Goal: Navigation & Orientation: Find specific page/section

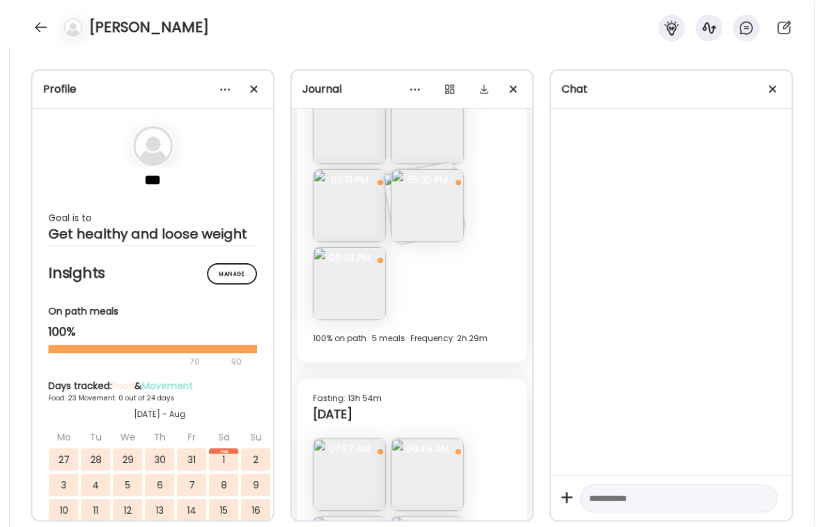
scroll to position [10124, 0]
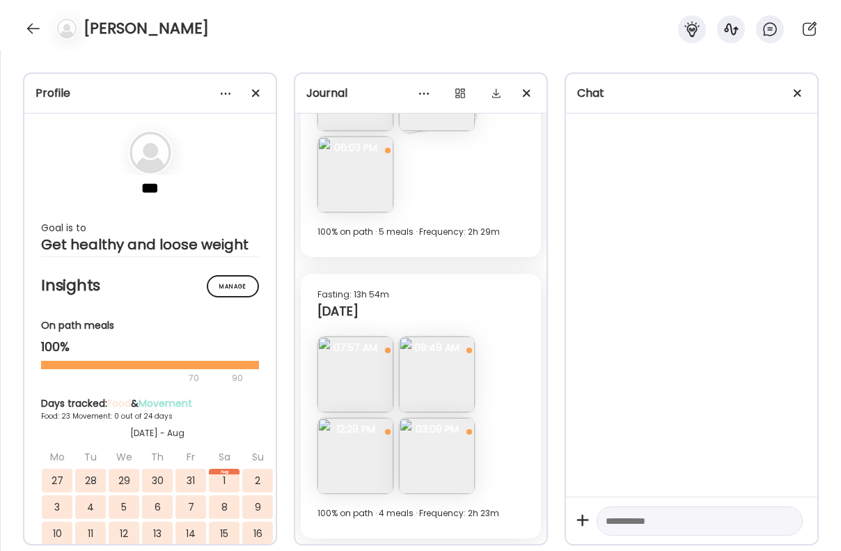
click at [448, 439] on img at bounding box center [437, 456] width 76 height 76
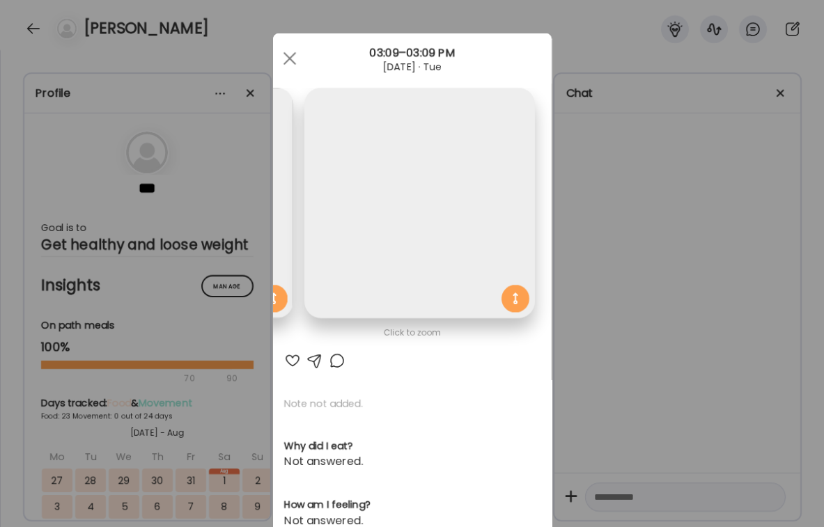
click at [662, 244] on div "Ate Coach Dashboard Wahoo! It’s official Take a moment to set up your Coach Pro…" at bounding box center [412, 263] width 824 height 527
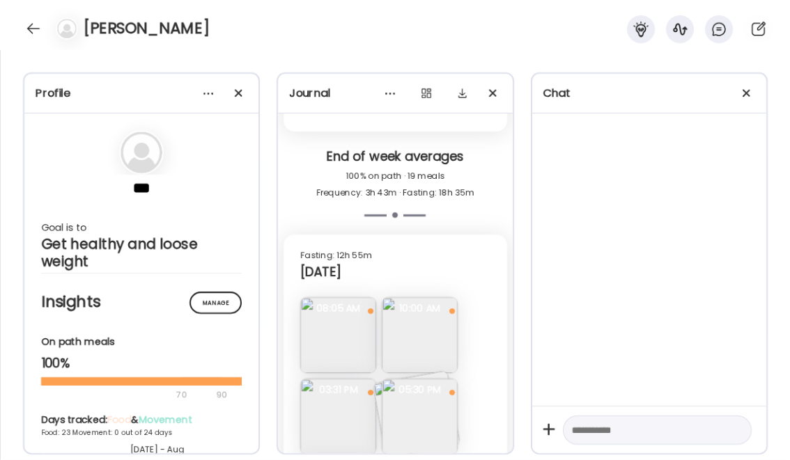
scroll to position [9781, 0]
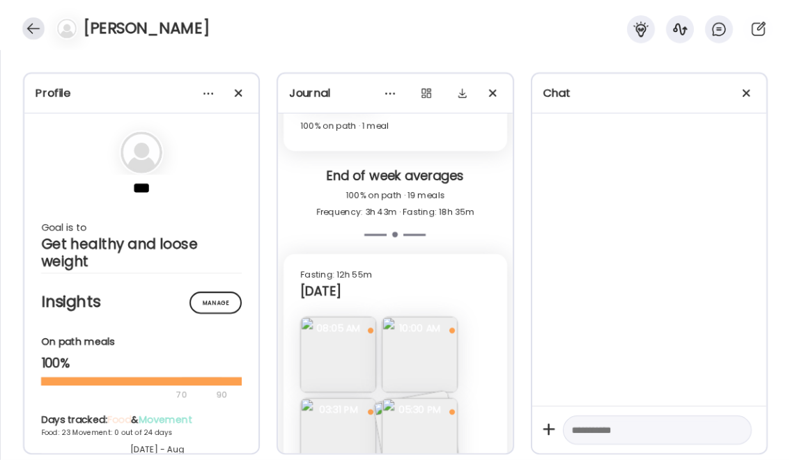
click at [33, 31] on div at bounding box center [33, 28] width 22 height 22
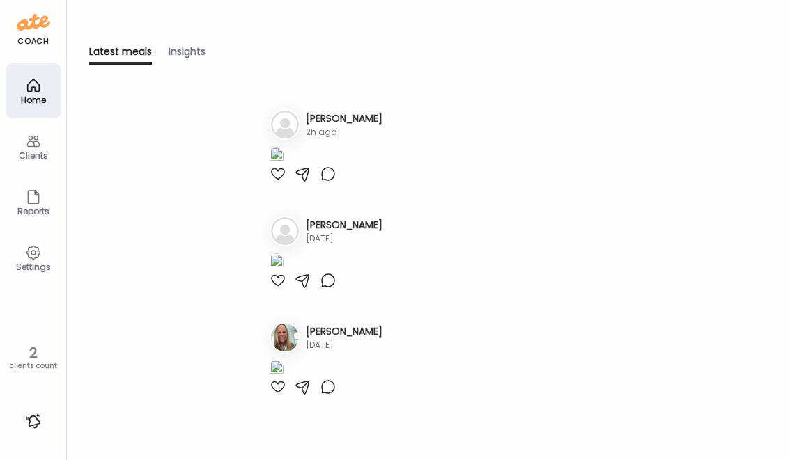
click at [39, 87] on icon at bounding box center [33, 85] width 17 height 17
click at [35, 151] on div "Clients" at bounding box center [33, 155] width 50 height 9
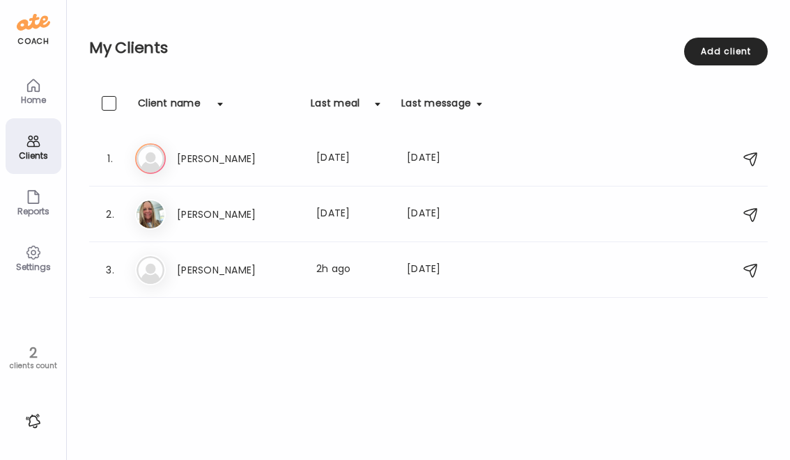
click at [46, 92] on div "Home" at bounding box center [34, 91] width 56 height 56
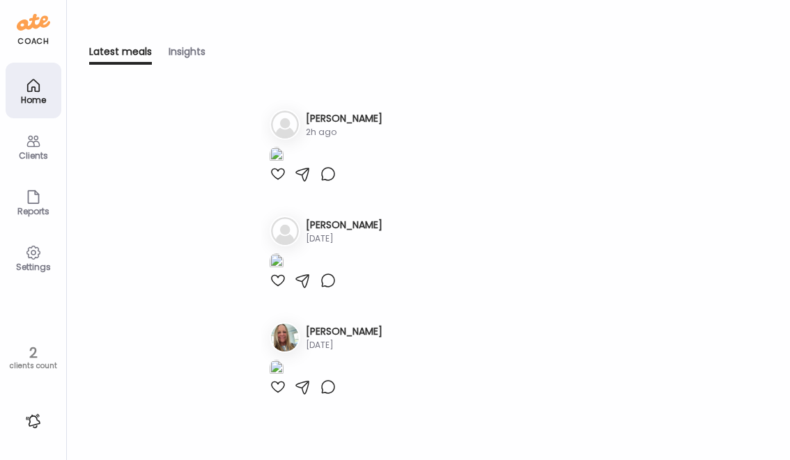
click at [46, 92] on div "Home" at bounding box center [34, 91] width 56 height 56
click at [25, 151] on div "Clients" at bounding box center [33, 155] width 50 height 9
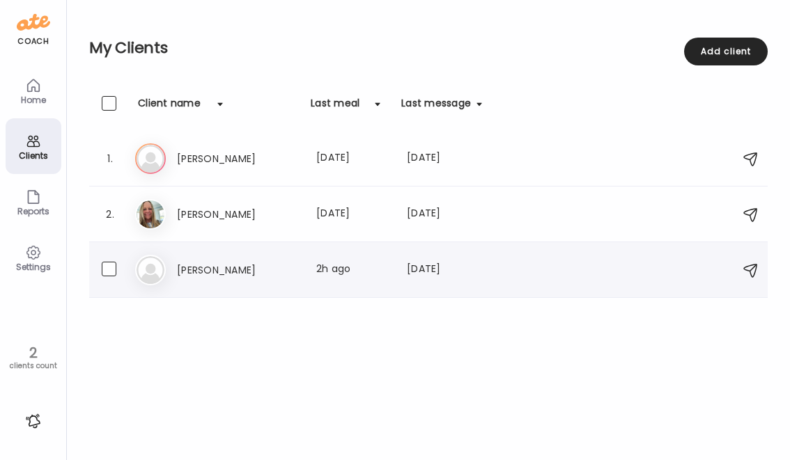
click at [207, 247] on div "3. Jo [PERSON_NAME] Last meal: 2h ago Last message: [DATE]" at bounding box center [428, 270] width 678 height 56
click at [221, 283] on div "Jo [PERSON_NAME] Last meal: 2h ago Last message: [DATE]" at bounding box center [430, 270] width 591 height 31
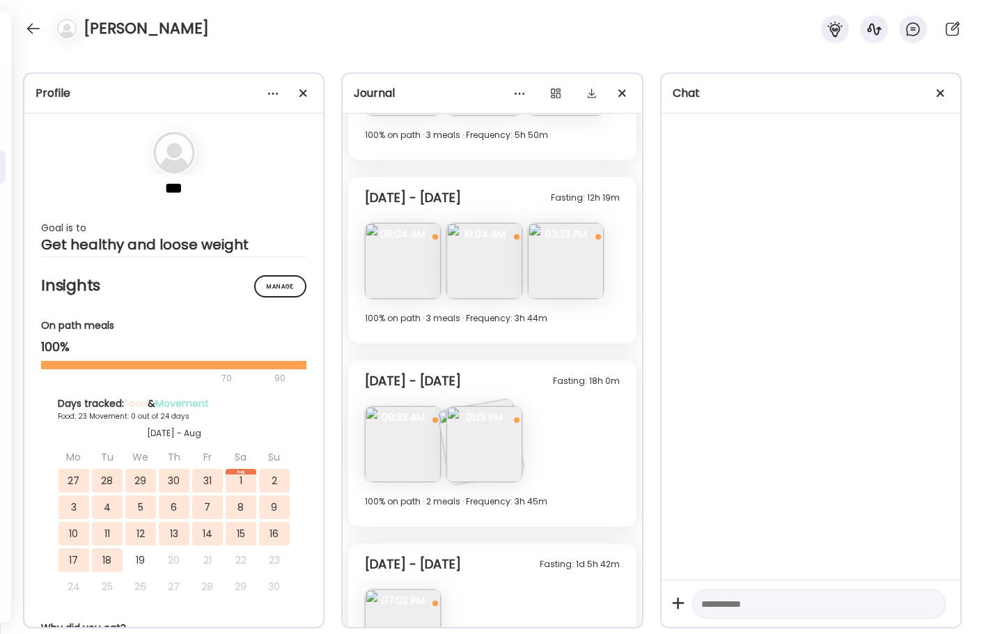
scroll to position [7506, 0]
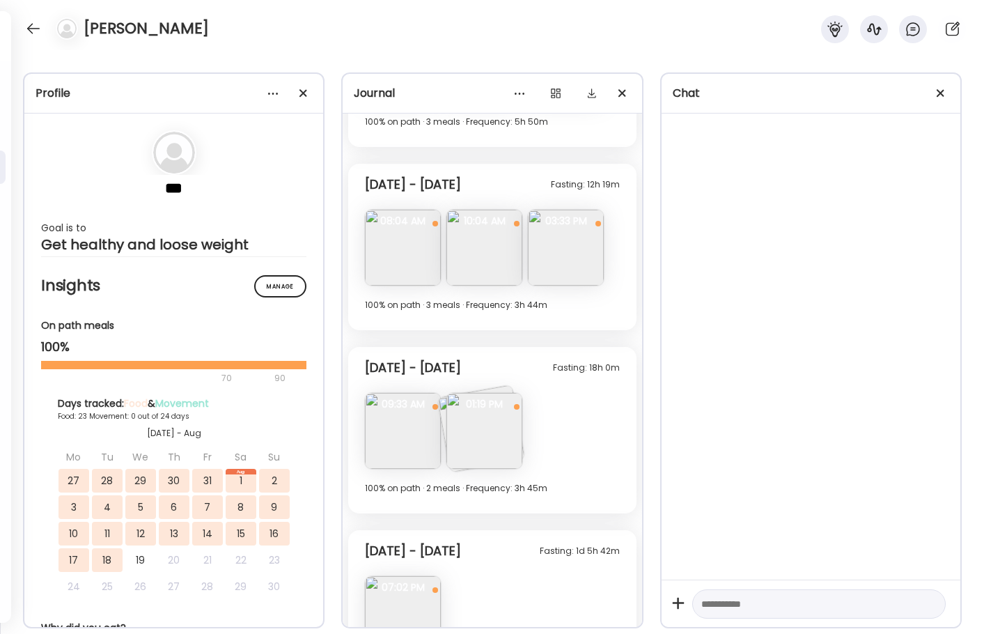
click at [393, 247] on img at bounding box center [403, 248] width 76 height 76
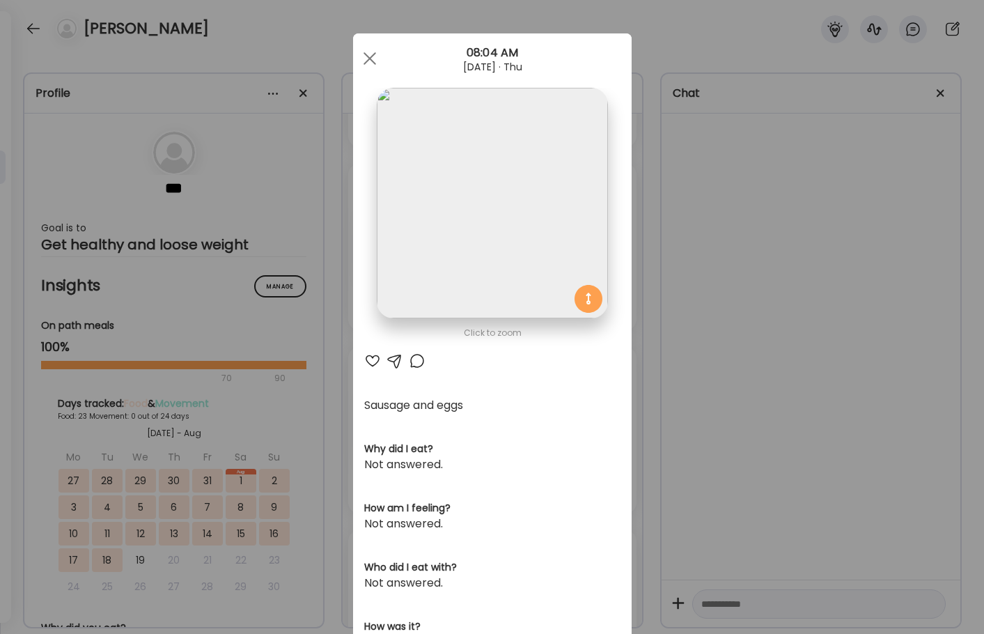
scroll to position [0, 0]
click at [658, 250] on div "Ate Coach Dashboard Wahoo! It’s official Take a moment to set up your Coach Pro…" at bounding box center [492, 317] width 984 height 634
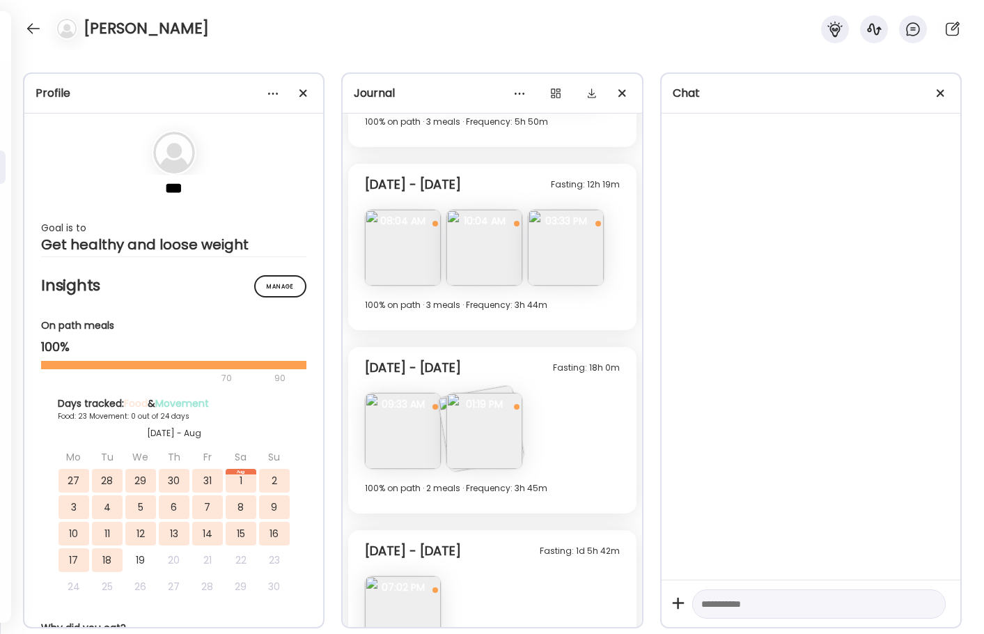
click at [506, 241] on img at bounding box center [484, 248] width 76 height 76
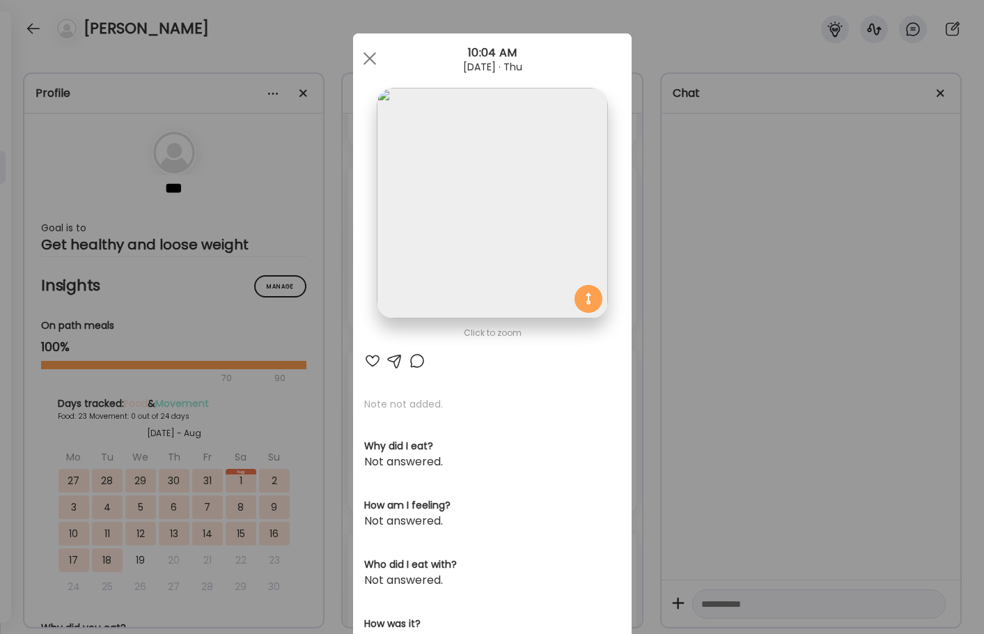
click at [562, 237] on img at bounding box center [492, 203] width 231 height 231
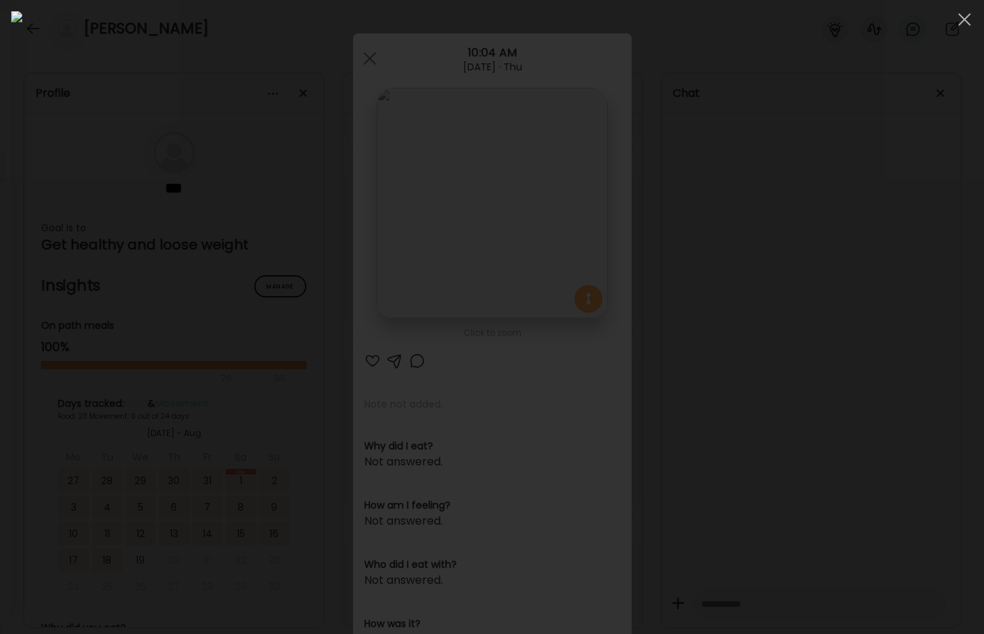
click at [841, 358] on div at bounding box center [492, 316] width 962 height 611
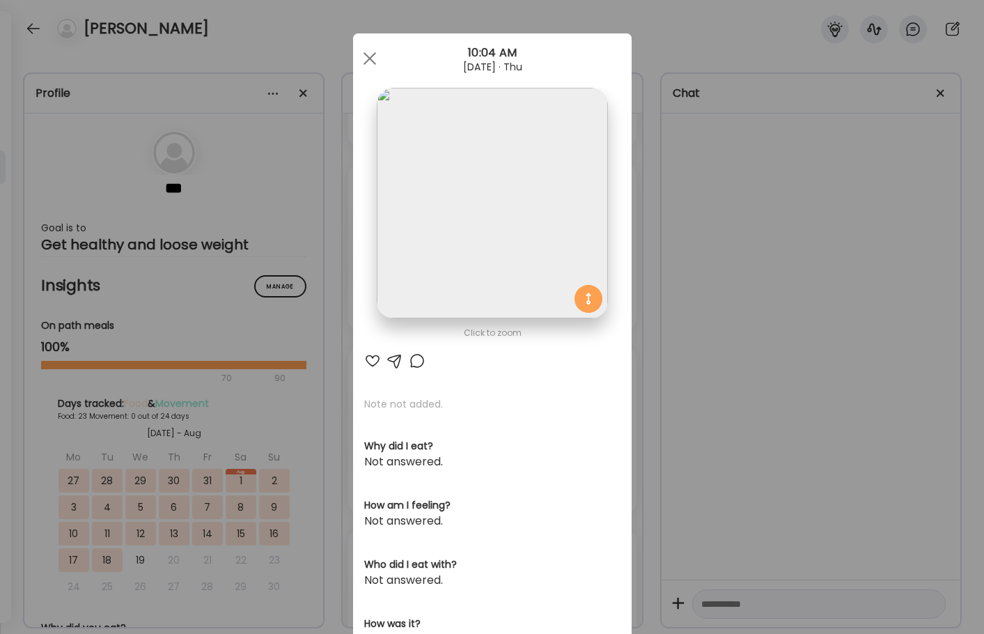
click at [812, 352] on div "Ate Coach Dashboard Wahoo! It’s official Take a moment to set up your Coach Pro…" at bounding box center [492, 317] width 984 height 634
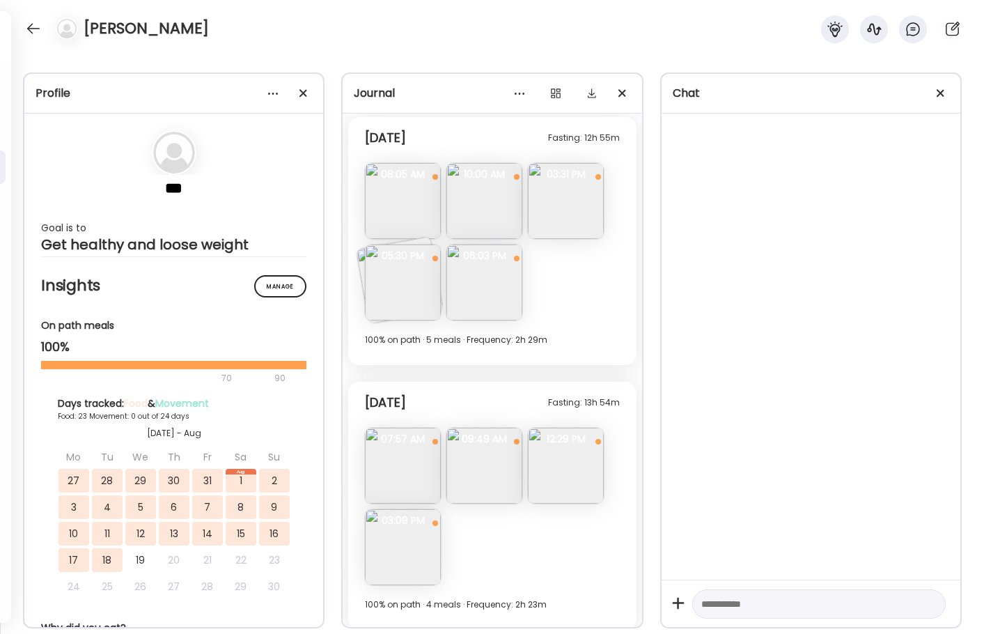
scroll to position [8380, 0]
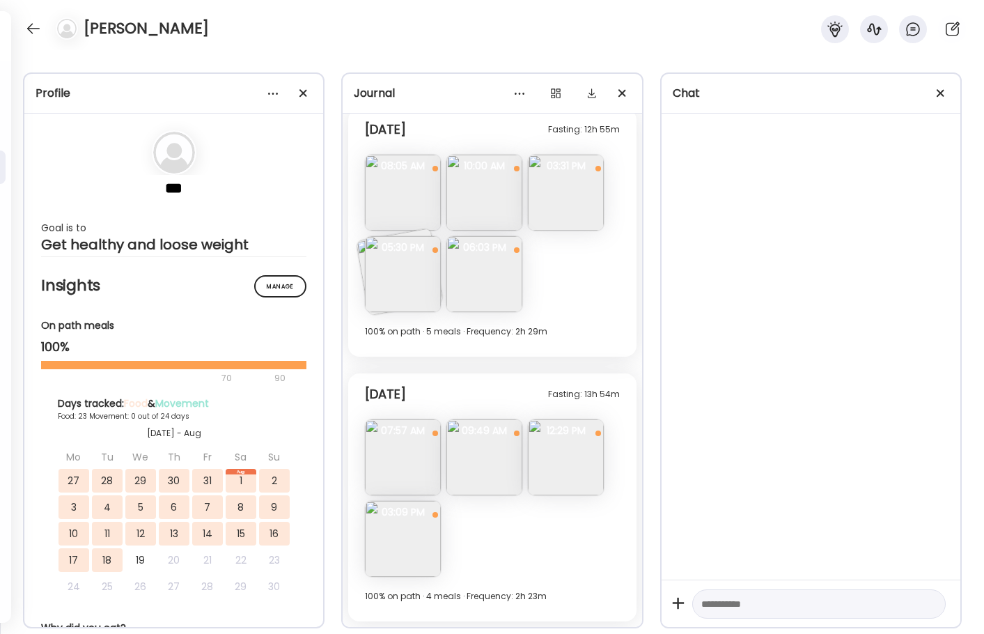
click at [499, 206] on img at bounding box center [484, 193] width 76 height 76
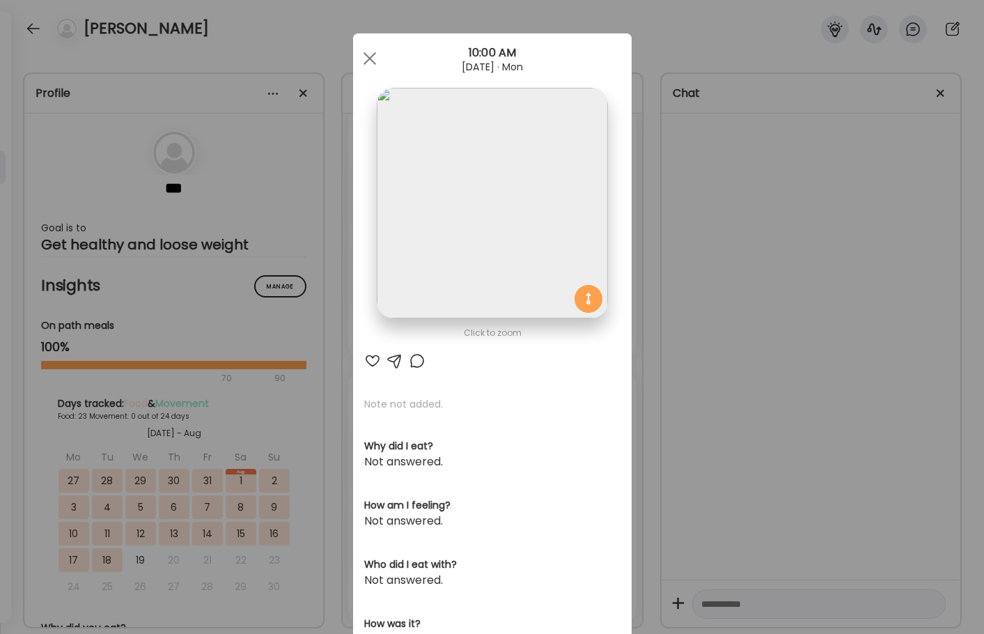
click at [499, 206] on img at bounding box center [492, 203] width 231 height 231
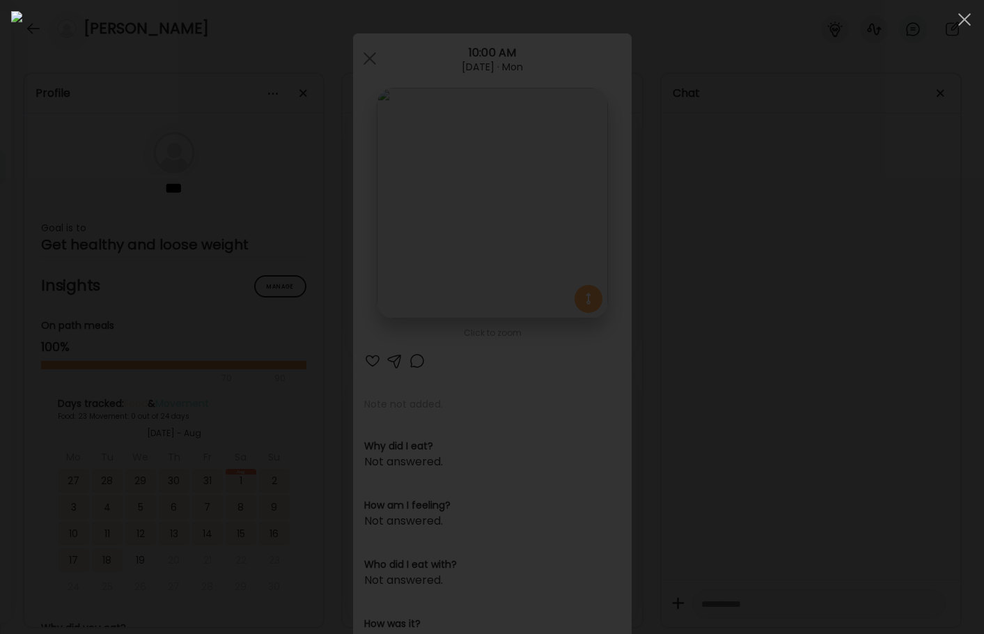
click at [841, 324] on div at bounding box center [492, 316] width 962 height 611
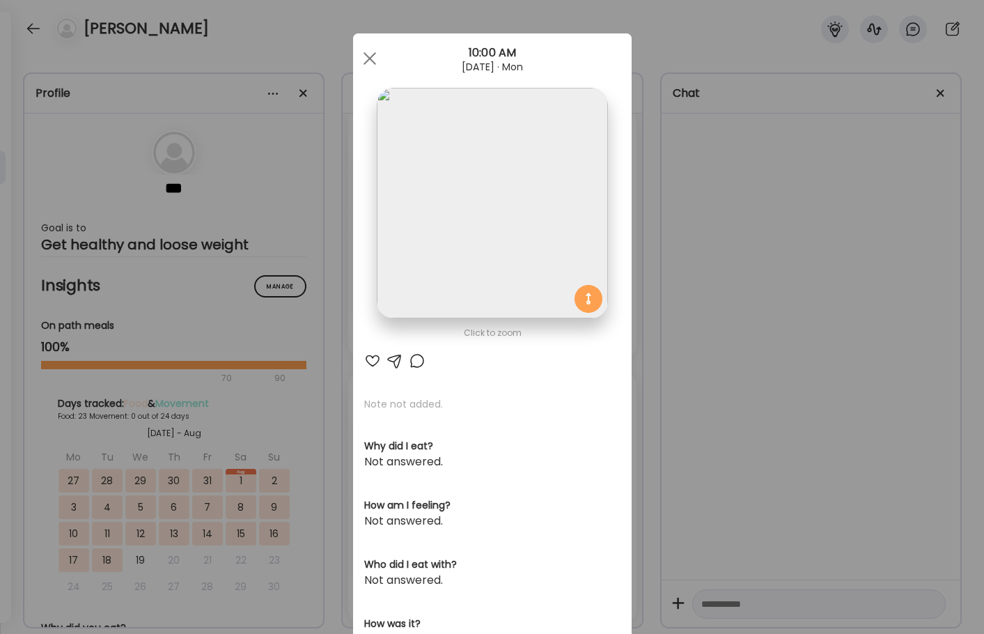
click at [727, 320] on div "Ate Coach Dashboard Wahoo! It’s official Take a moment to set up your Coach Pro…" at bounding box center [492, 317] width 984 height 634
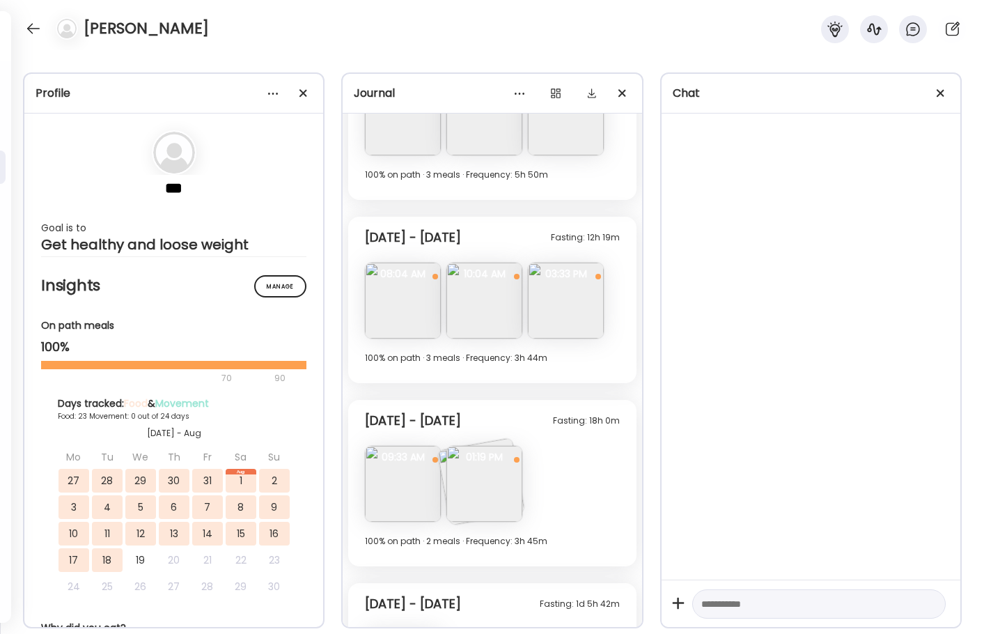
scroll to position [7445, 0]
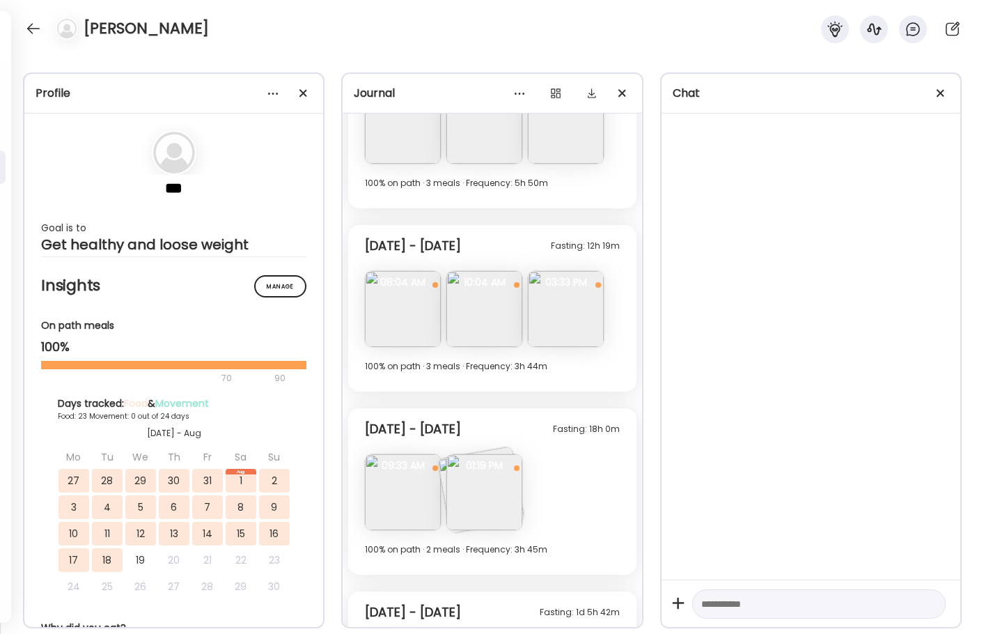
click at [492, 318] on img at bounding box center [484, 309] width 76 height 76
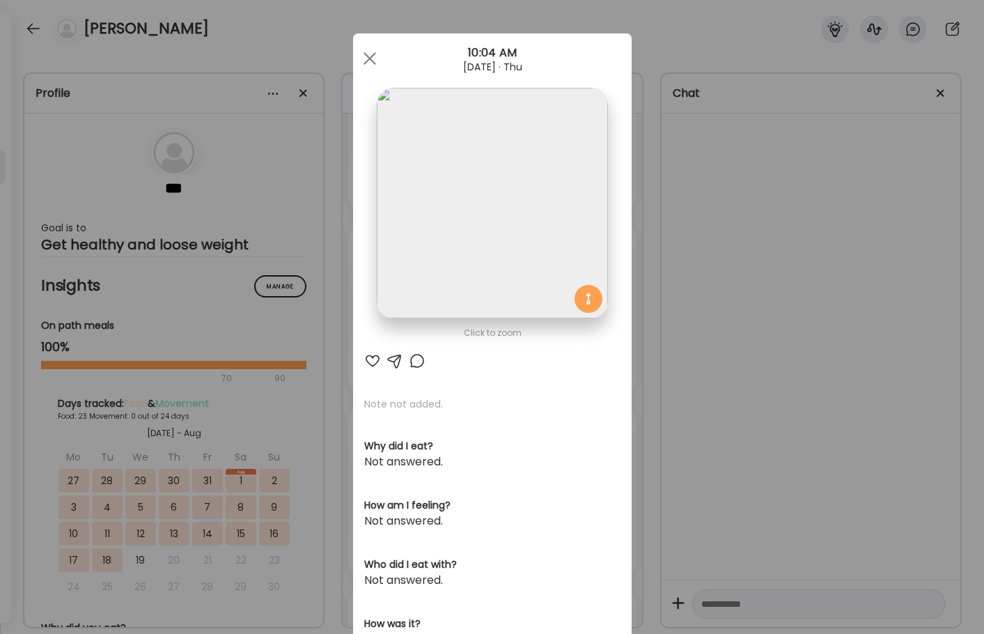
click at [462, 247] on img at bounding box center [492, 203] width 231 height 231
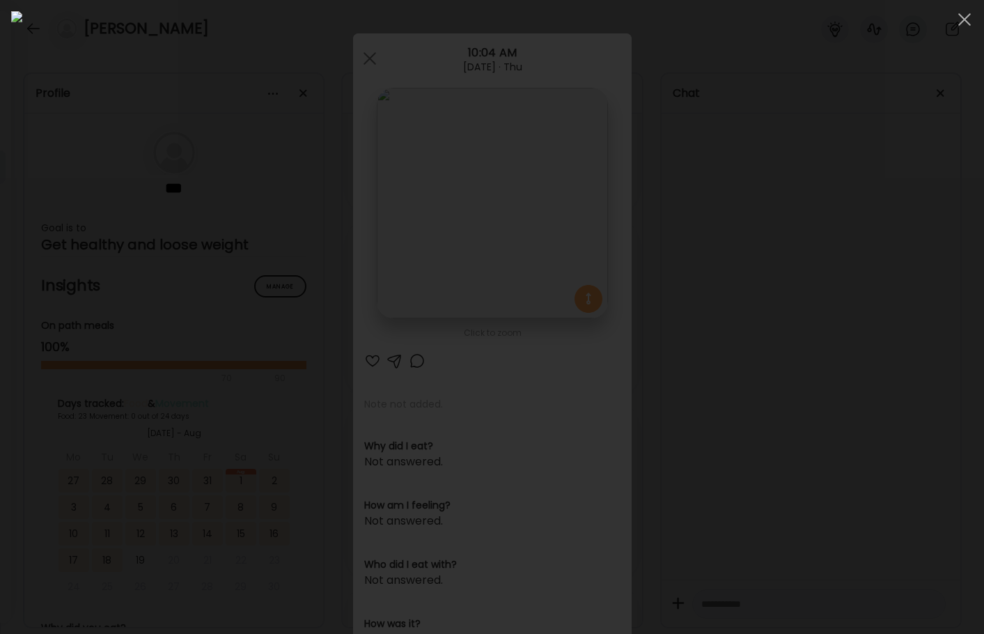
click at [841, 343] on div at bounding box center [492, 316] width 962 height 611
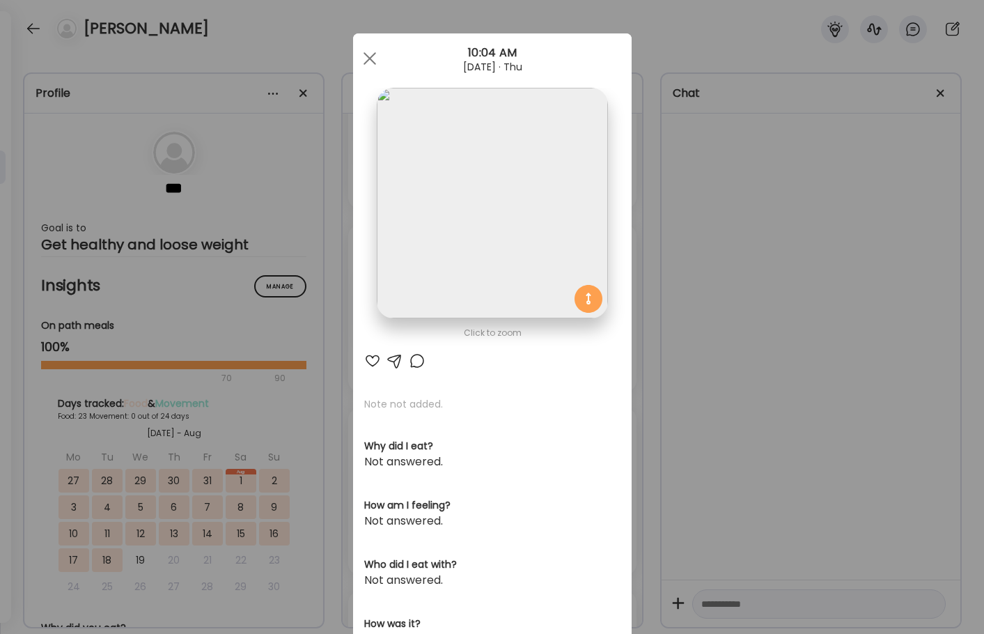
click at [834, 345] on div "Ate Coach Dashboard Wahoo! It’s official Take a moment to set up your Coach Pro…" at bounding box center [492, 317] width 984 height 634
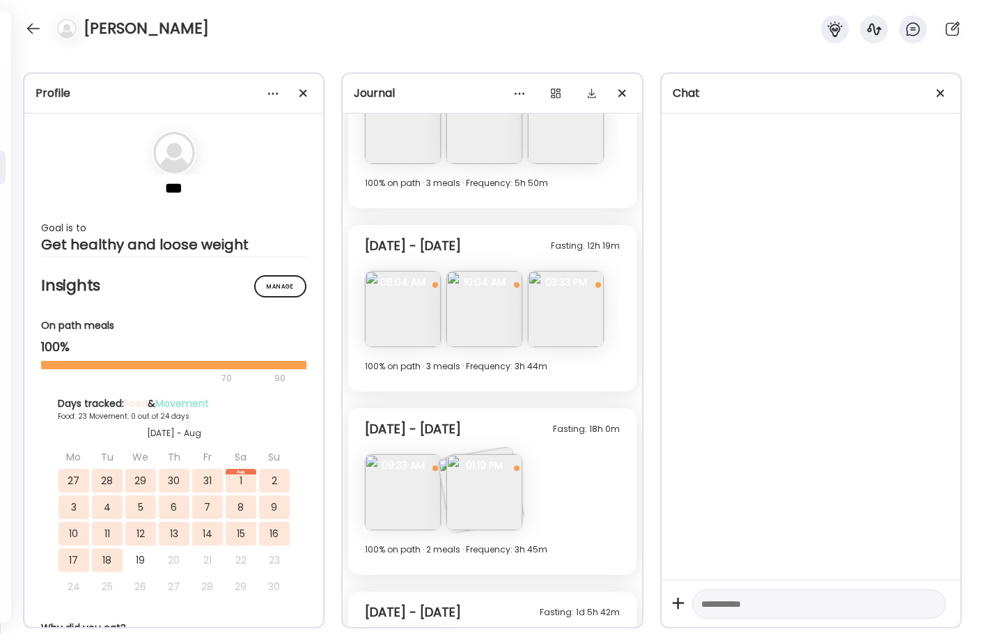
click at [517, 335] on img at bounding box center [484, 309] width 76 height 76
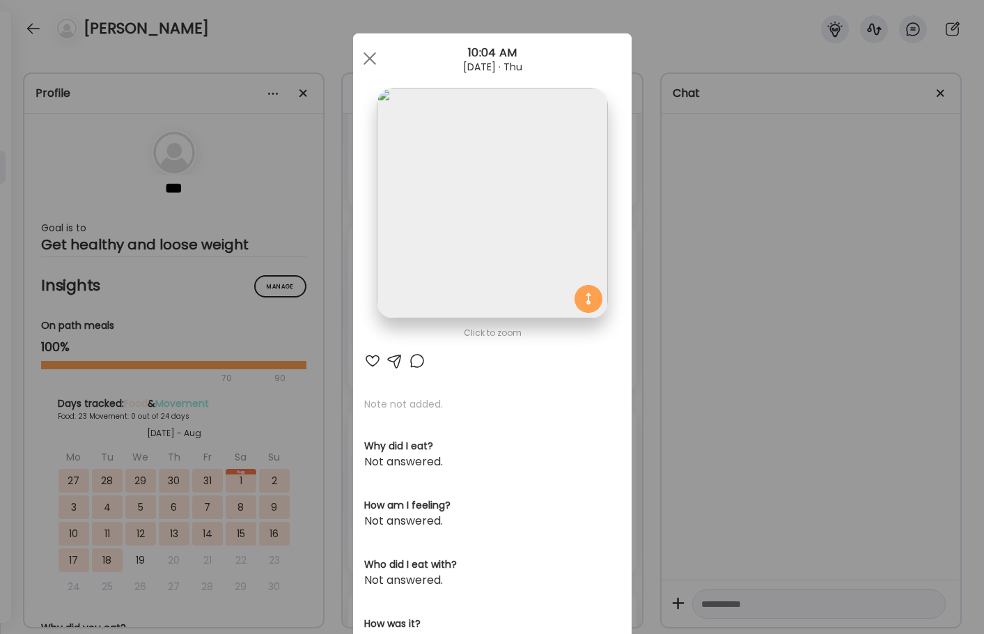
click at [671, 310] on div "Ate Coach Dashboard Wahoo! It’s official Take a moment to set up your Coach Pro…" at bounding box center [492, 317] width 984 height 634
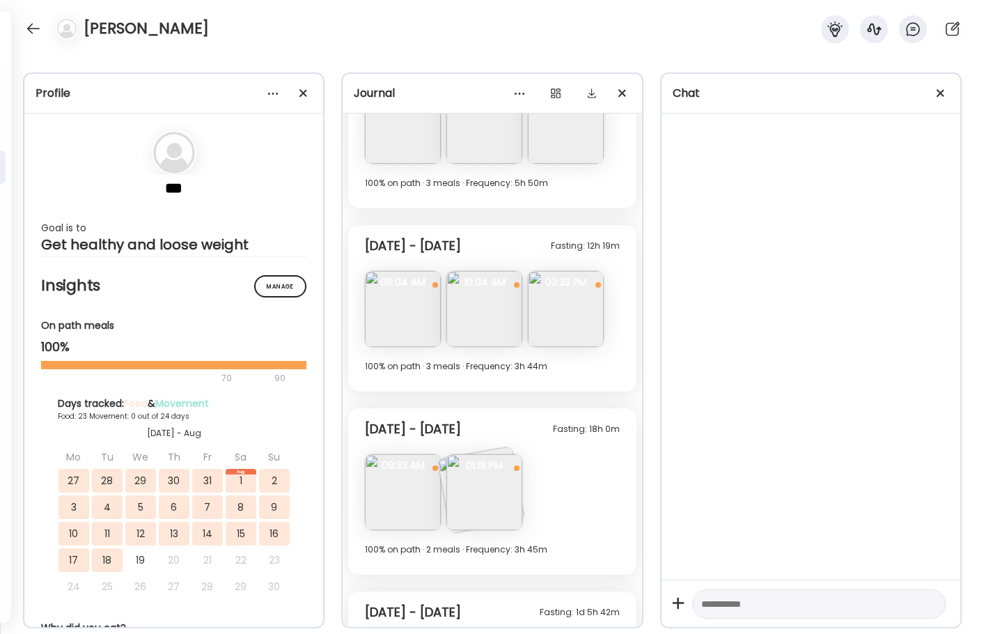
click at [546, 311] on img at bounding box center [566, 309] width 76 height 76
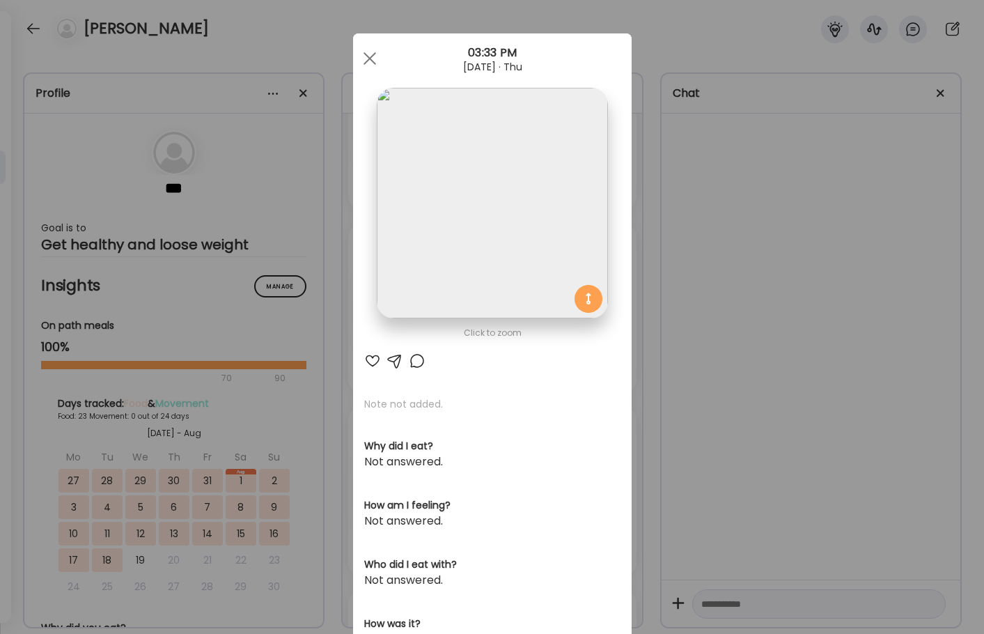
click at [740, 244] on div "Ate Coach Dashboard Wahoo! It’s official Take a moment to set up your Coach Pro…" at bounding box center [492, 317] width 984 height 634
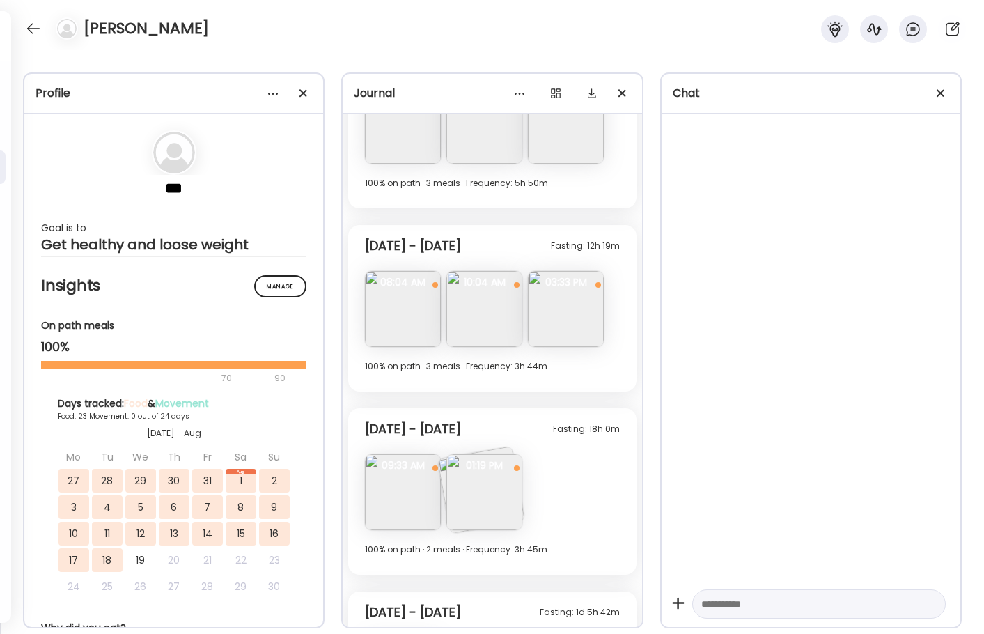
click at [579, 334] on img at bounding box center [566, 309] width 76 height 76
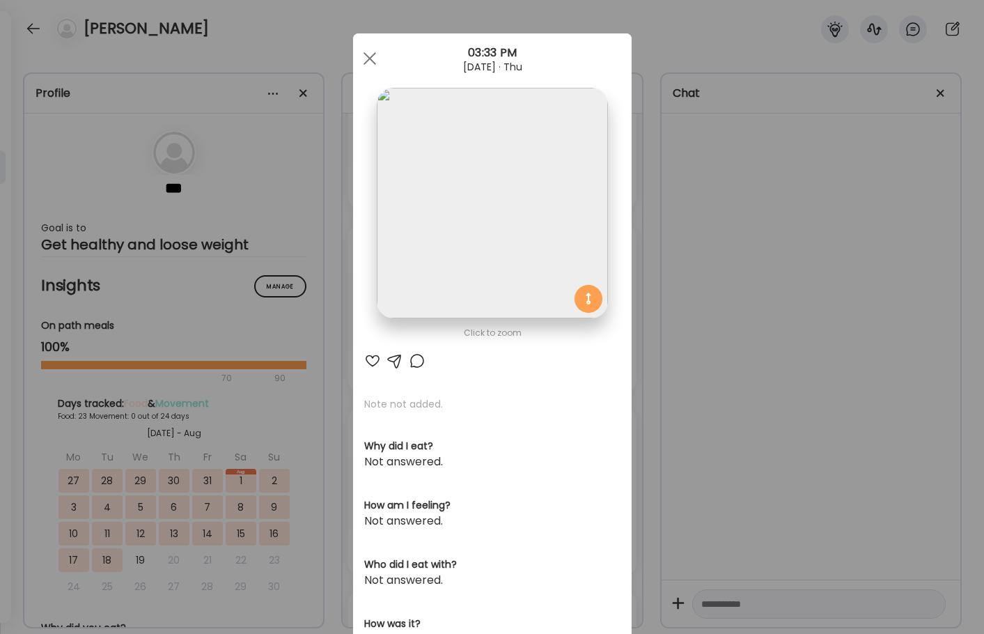
click at [485, 246] on img at bounding box center [492, 203] width 231 height 231
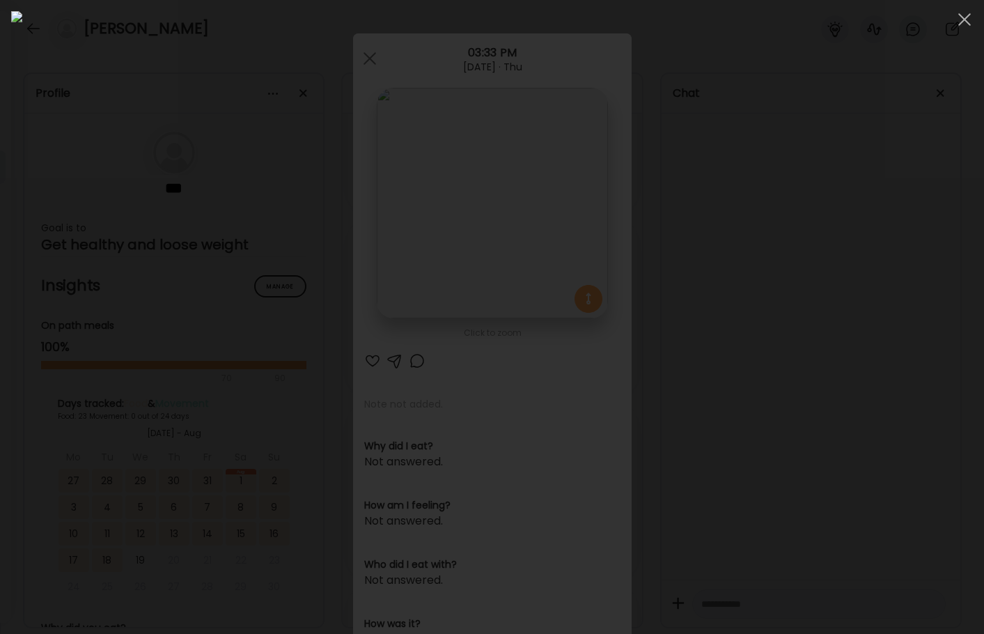
click at [841, 319] on div at bounding box center [492, 316] width 962 height 611
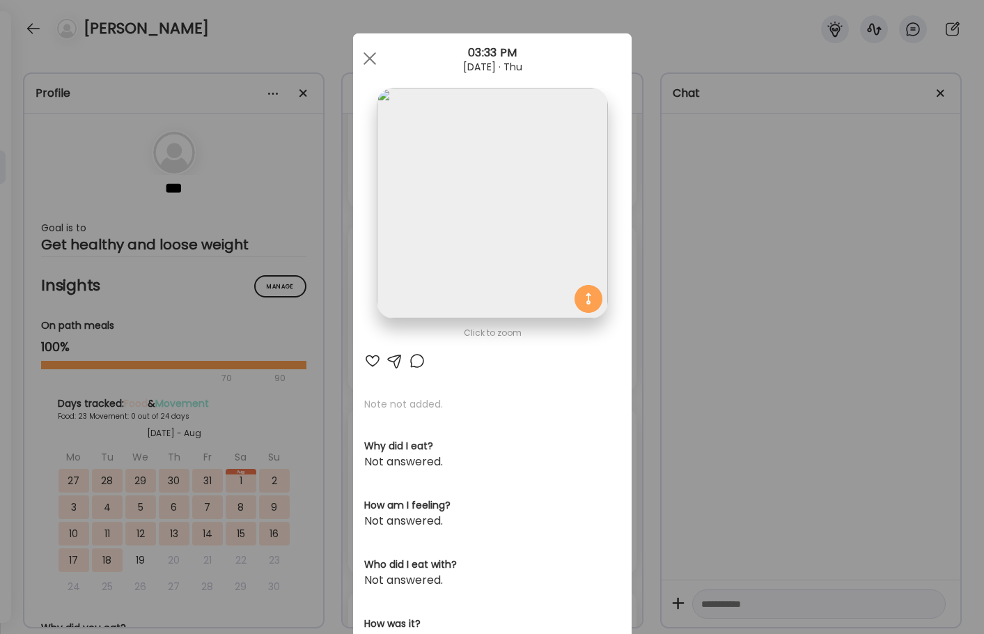
click at [841, 320] on div "Ate Coach Dashboard Wahoo! It’s official Take a moment to set up your Coach Pro…" at bounding box center [492, 317] width 984 height 634
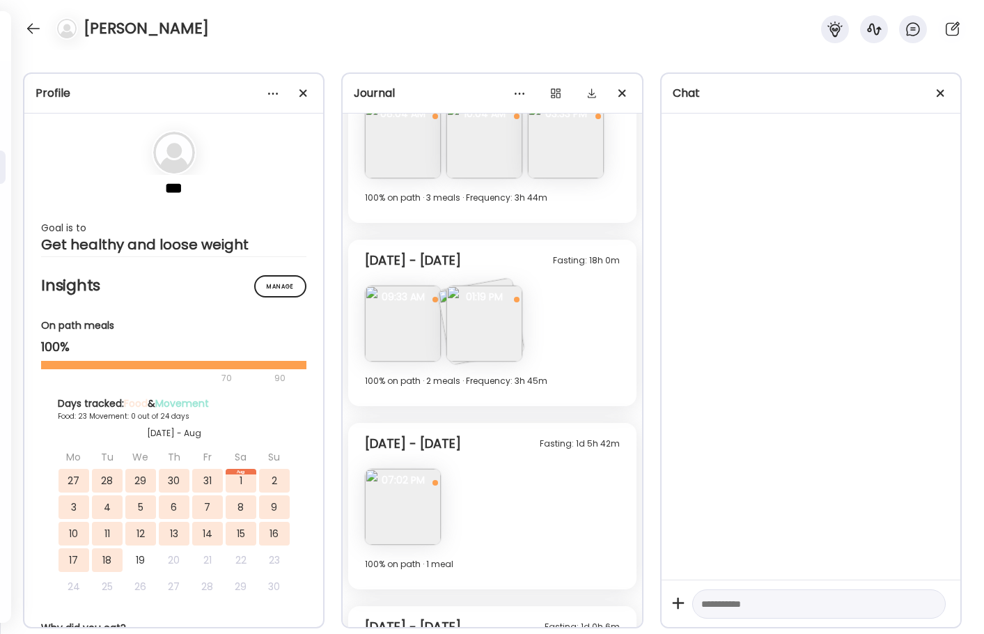
scroll to position [7617, 0]
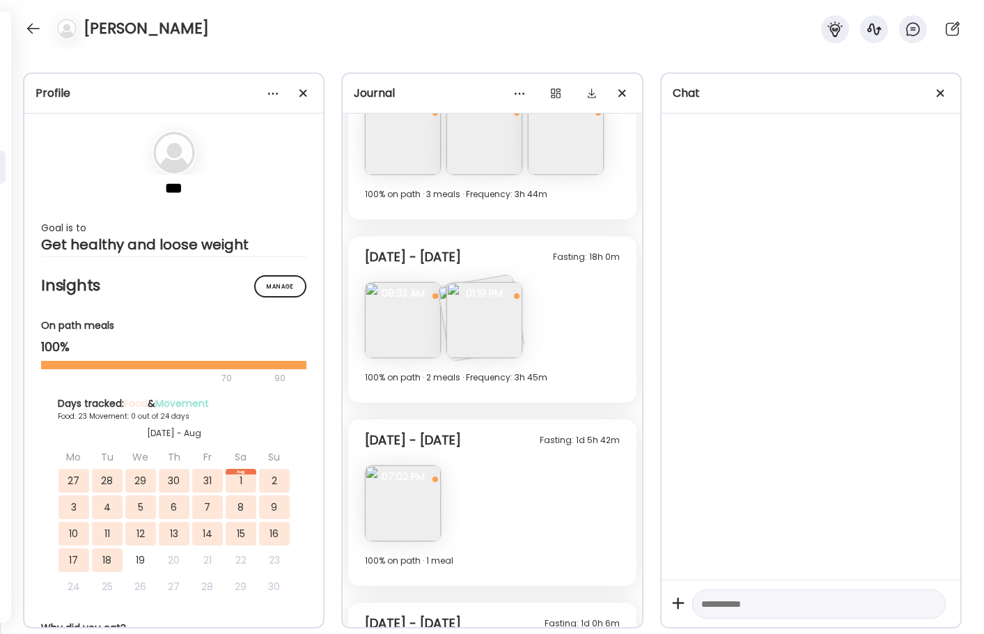
click at [407, 323] on img at bounding box center [403, 320] width 76 height 76
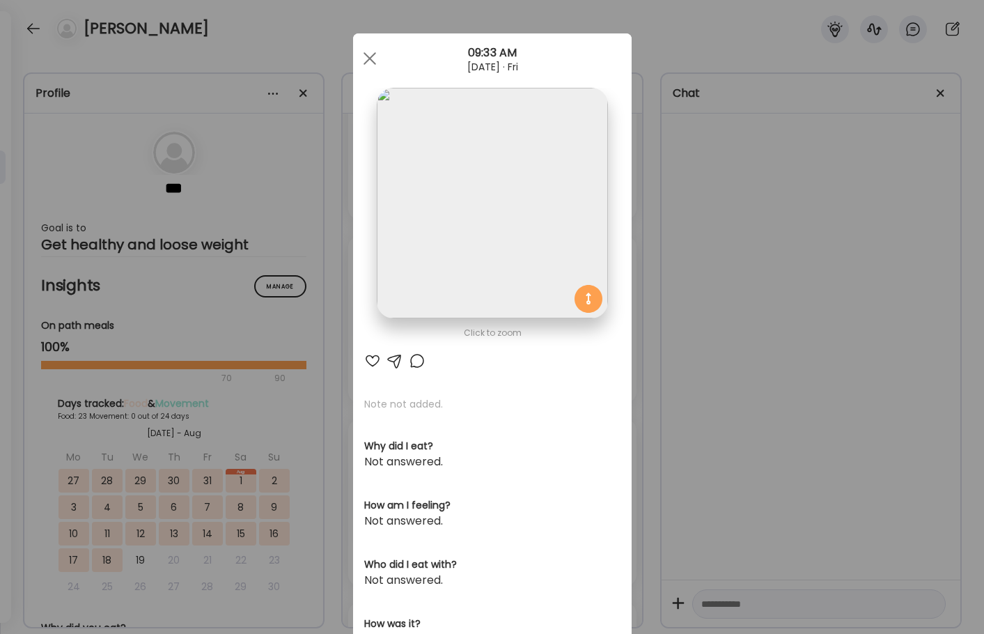
click at [756, 290] on div "Ate Coach Dashboard Wahoo! It’s official Take a moment to set up your Coach Pro…" at bounding box center [492, 317] width 984 height 634
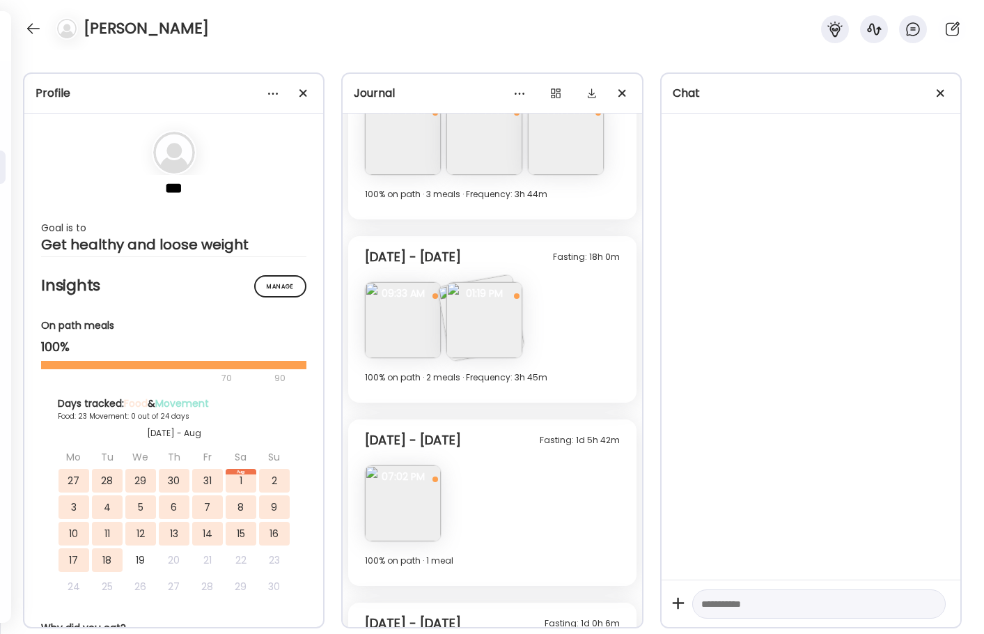
click at [472, 334] on img at bounding box center [484, 320] width 76 height 76
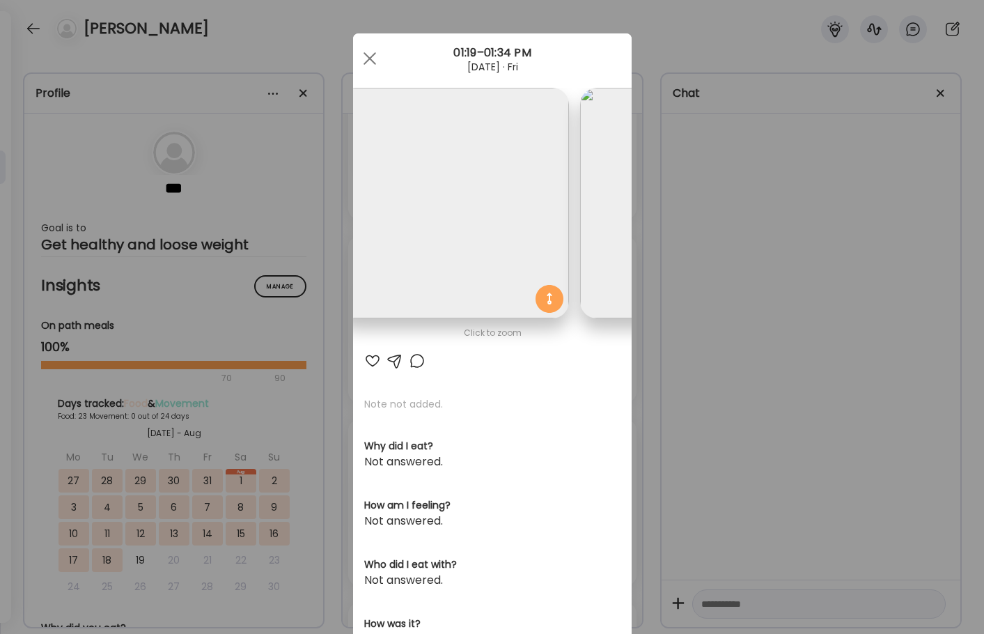
scroll to position [0, 0]
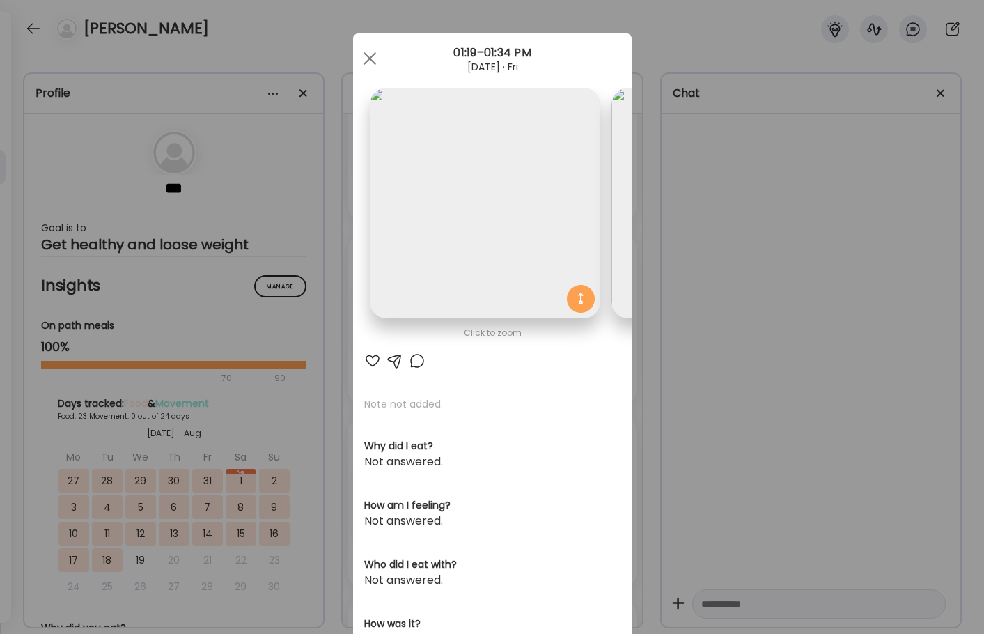
click at [733, 308] on div "Ate Coach Dashboard Wahoo! It’s official Take a moment to set up your Coach Pro…" at bounding box center [492, 317] width 984 height 634
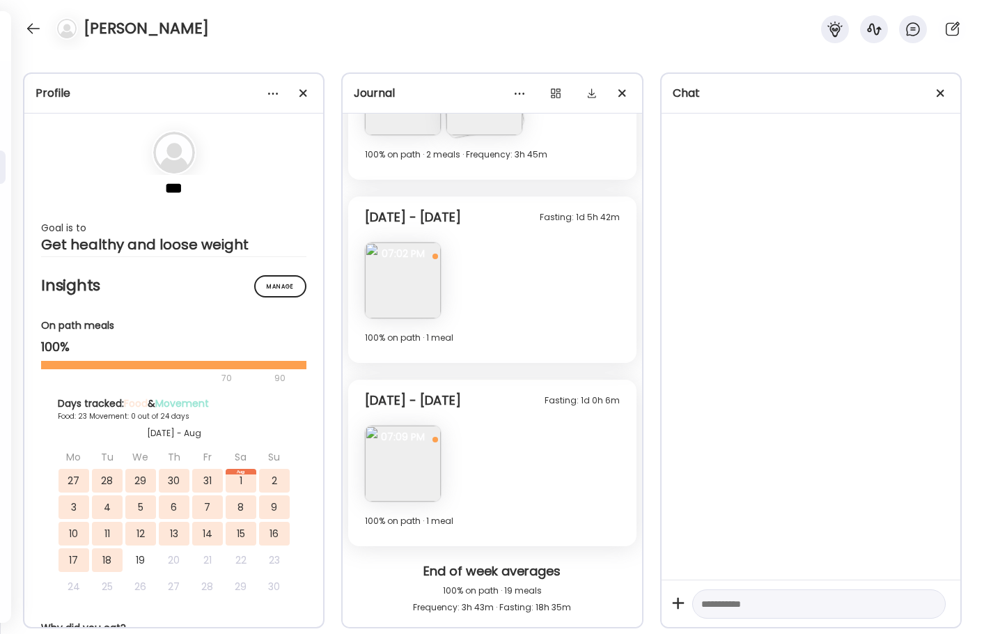
scroll to position [7838, 0]
click at [401, 293] on img at bounding box center [403, 282] width 76 height 76
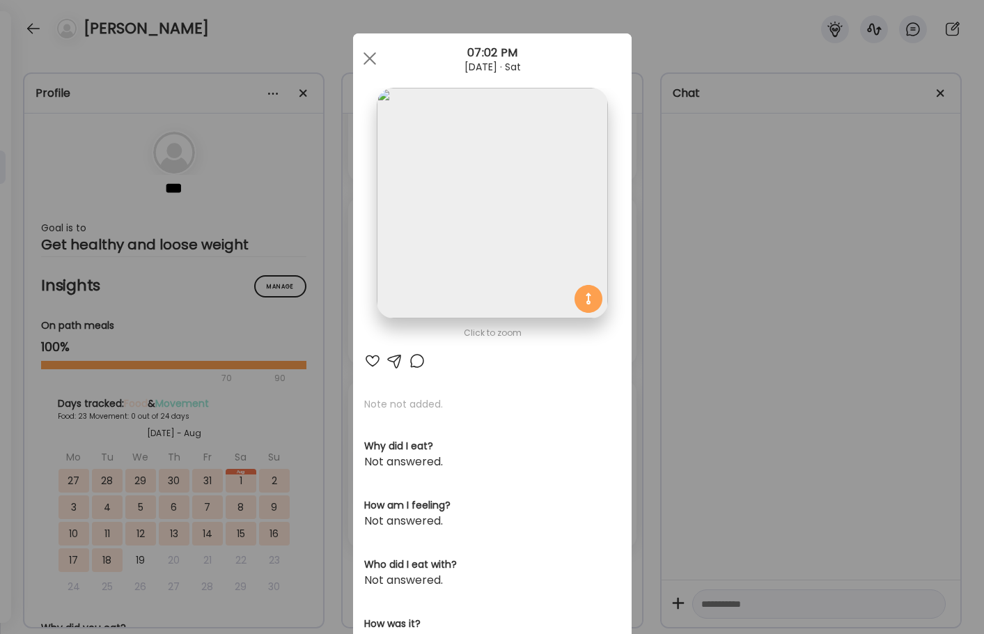
click at [749, 317] on div "Ate Coach Dashboard Wahoo! It’s official Take a moment to set up your Coach Pro…" at bounding box center [492, 317] width 984 height 634
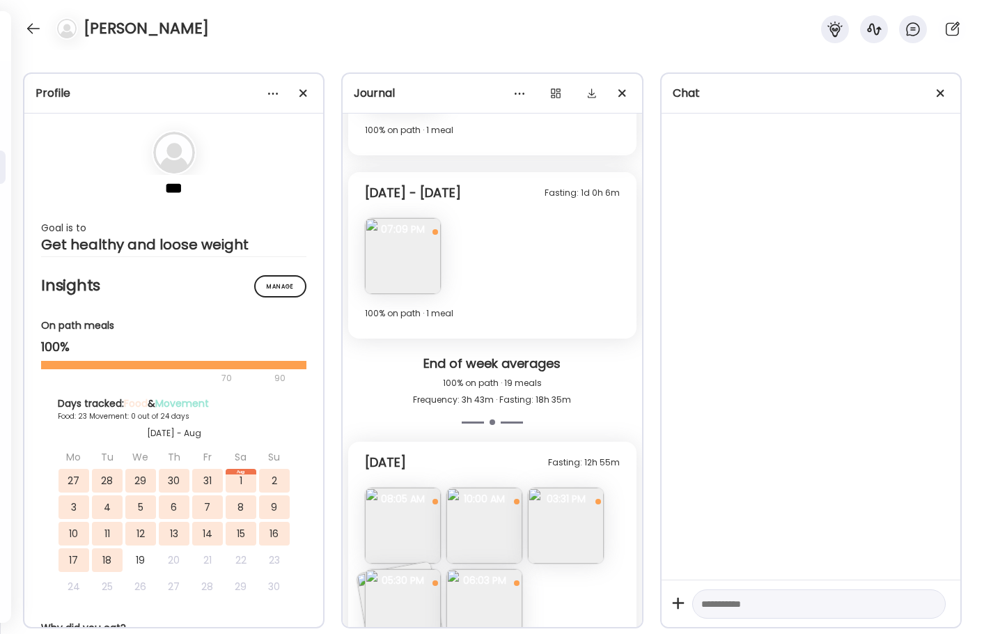
scroll to position [8046, 0]
click at [412, 265] on img at bounding box center [403, 257] width 76 height 76
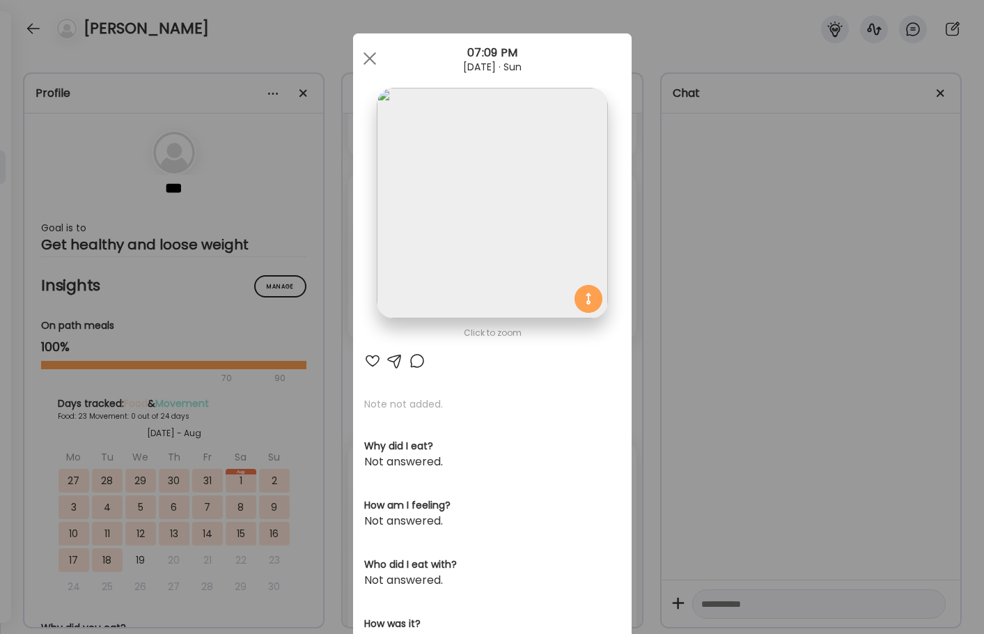
click at [689, 271] on div "Ate Coach Dashboard Wahoo! It’s official Take a moment to set up your Coach Pro…" at bounding box center [492, 317] width 984 height 634
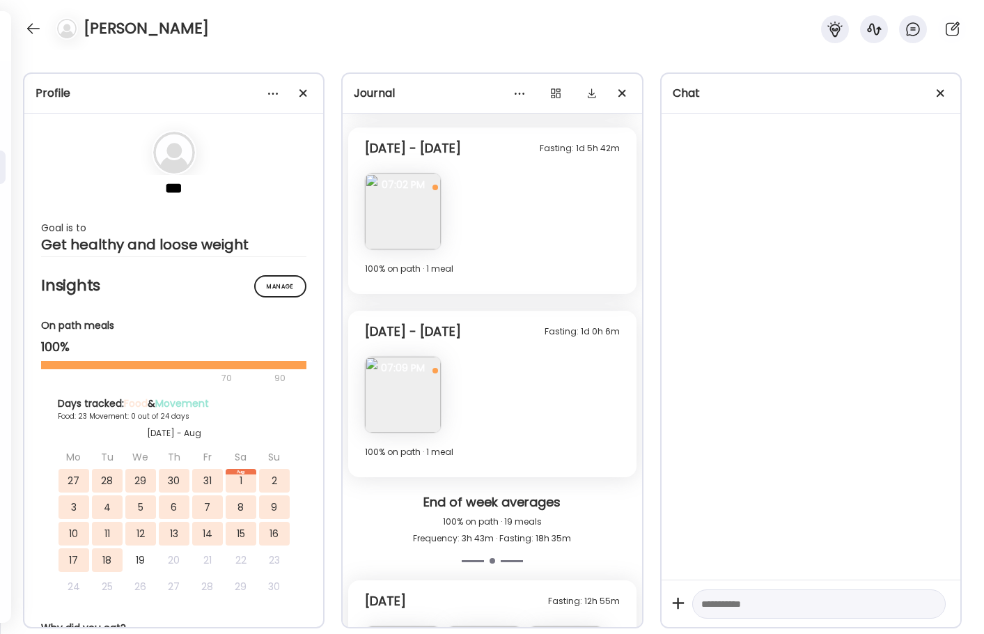
scroll to position [7898, 0]
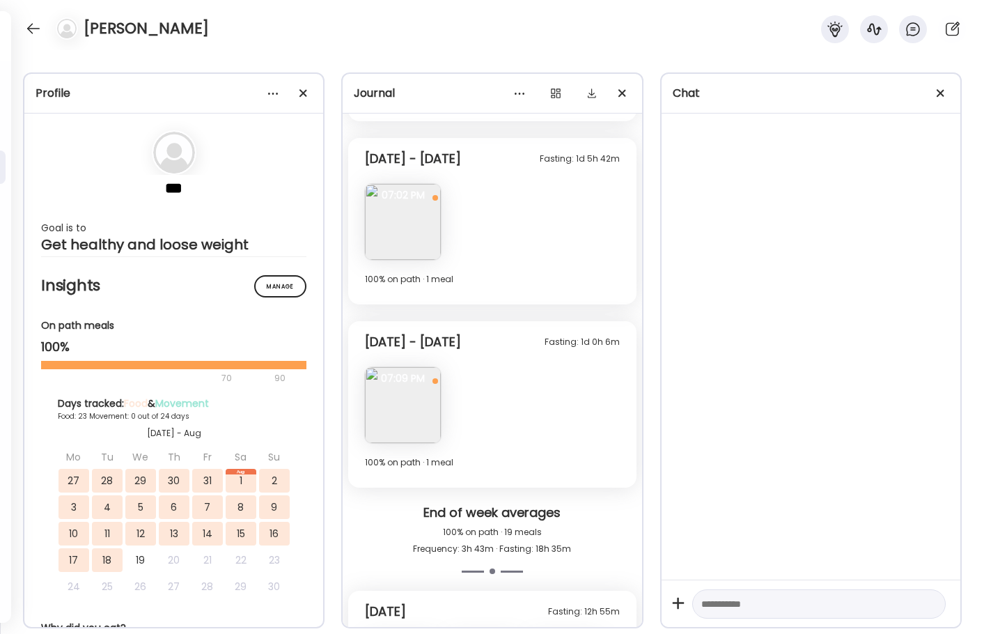
click at [391, 411] on img at bounding box center [403, 405] width 76 height 76
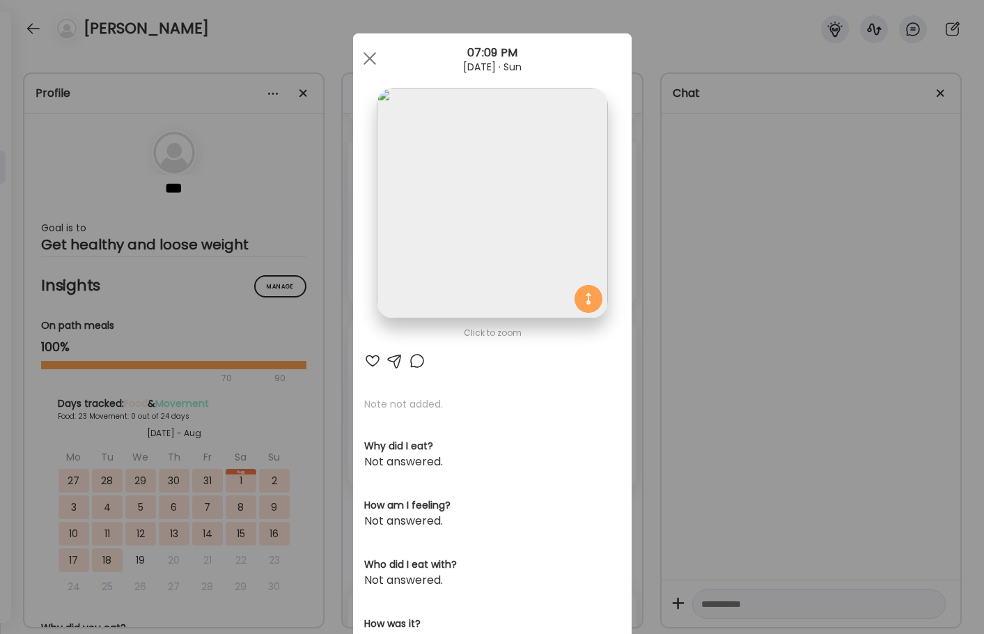
click at [790, 332] on div "Ate Coach Dashboard Wahoo! It’s official Take a moment to set up your Coach Pro…" at bounding box center [492, 317] width 984 height 634
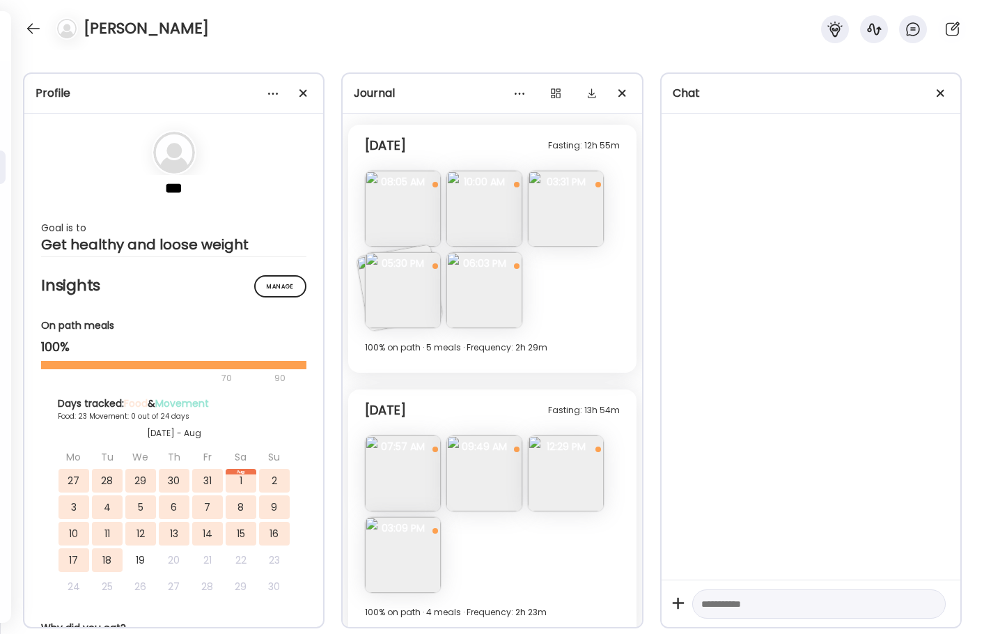
scroll to position [8366, 0]
click at [400, 296] on img at bounding box center [403, 288] width 76 height 76
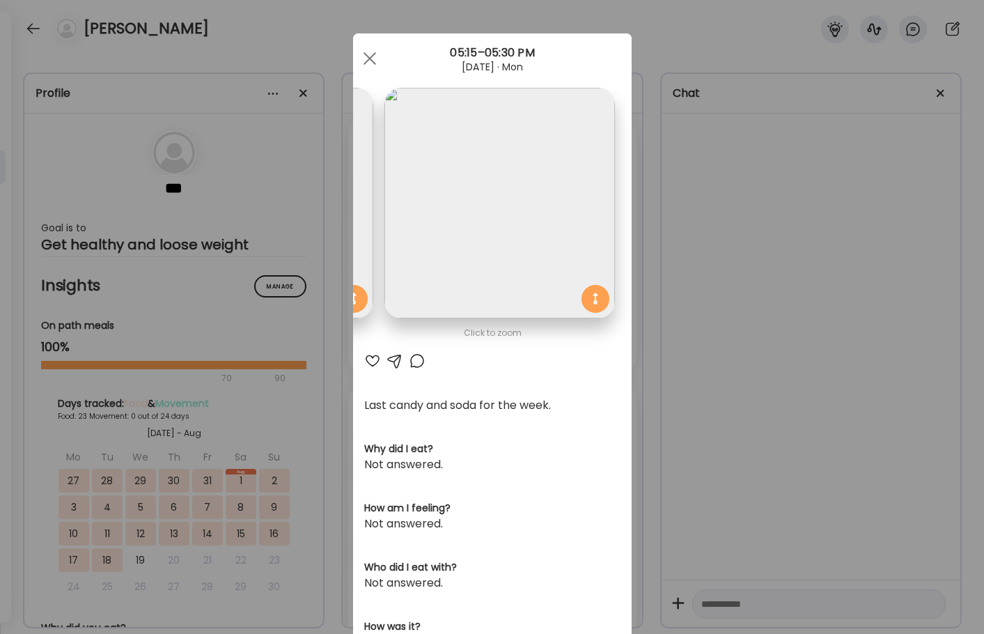
scroll to position [0, 0]
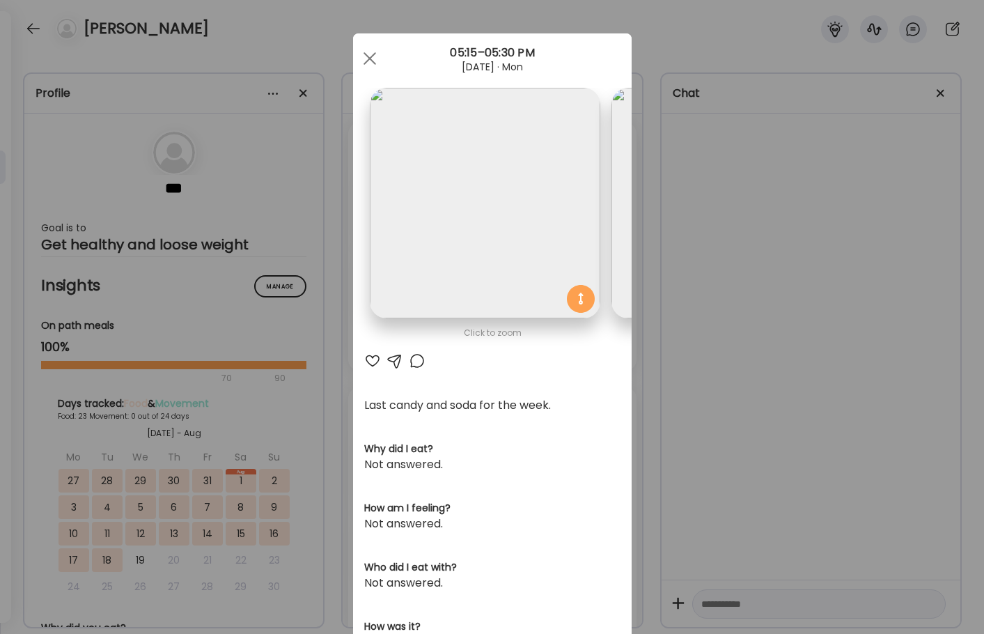
drag, startPoint x: 767, startPoint y: 272, endPoint x: 569, endPoint y: 269, distance: 197.8
click at [767, 272] on div "Ate Coach Dashboard Wahoo! It’s official Take a moment to set up your Coach Pro…" at bounding box center [492, 317] width 984 height 634
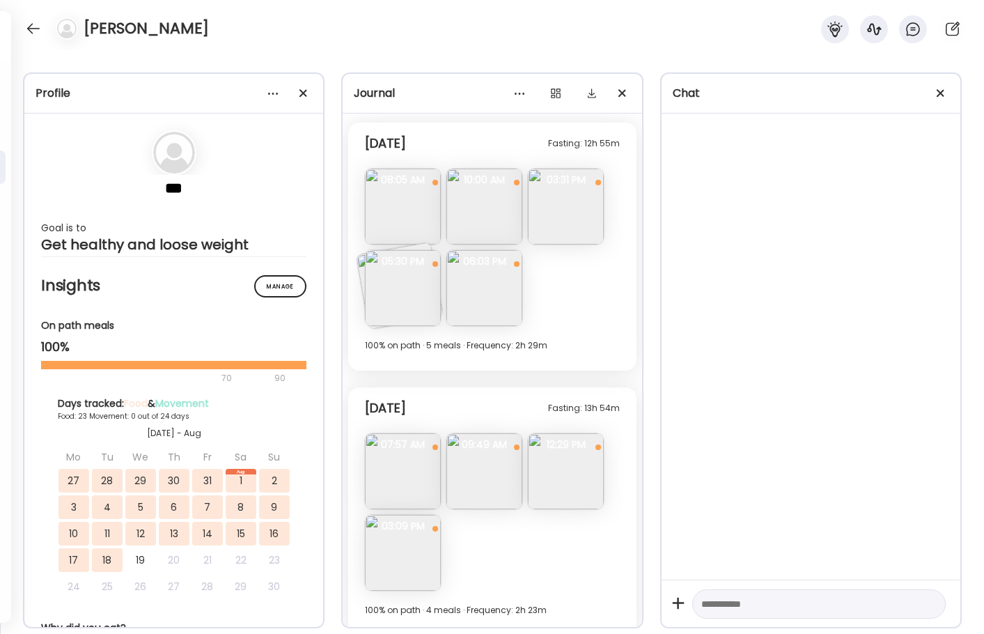
click at [499, 285] on img at bounding box center [484, 288] width 76 height 76
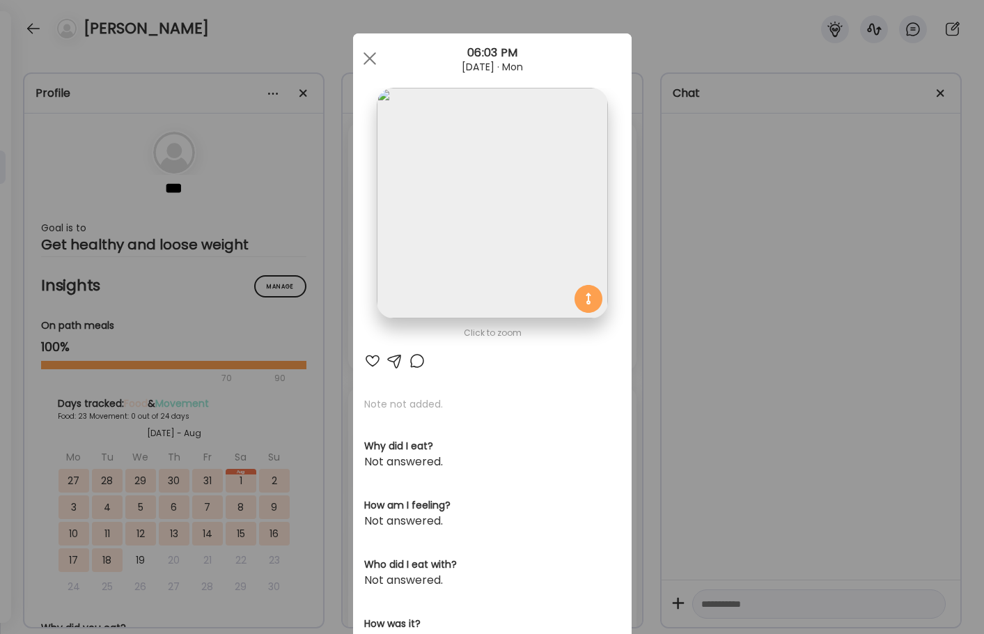
click at [507, 242] on img at bounding box center [492, 203] width 231 height 231
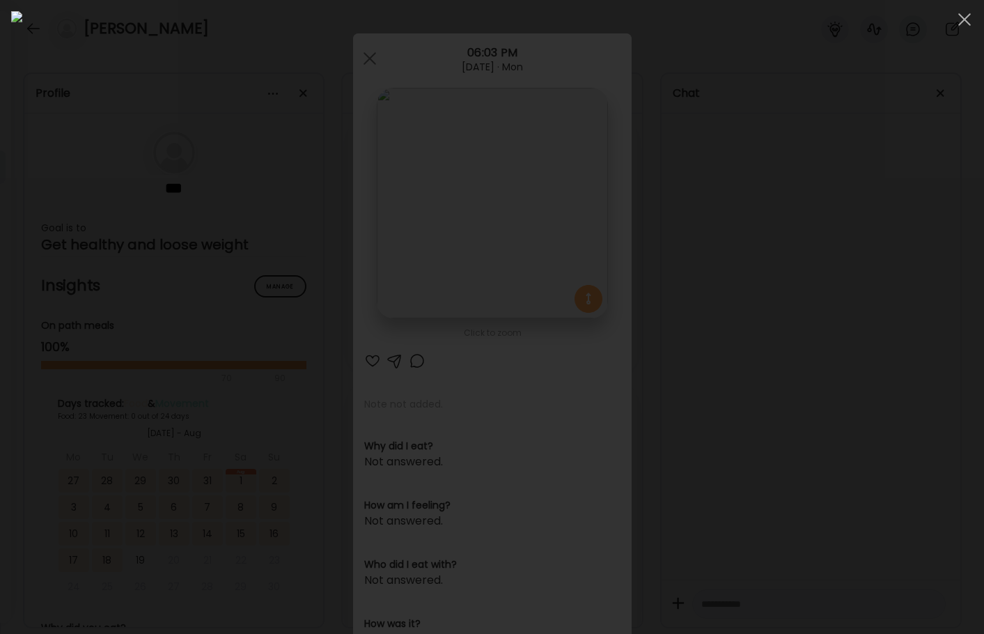
click at [823, 275] on div at bounding box center [492, 316] width 962 height 611
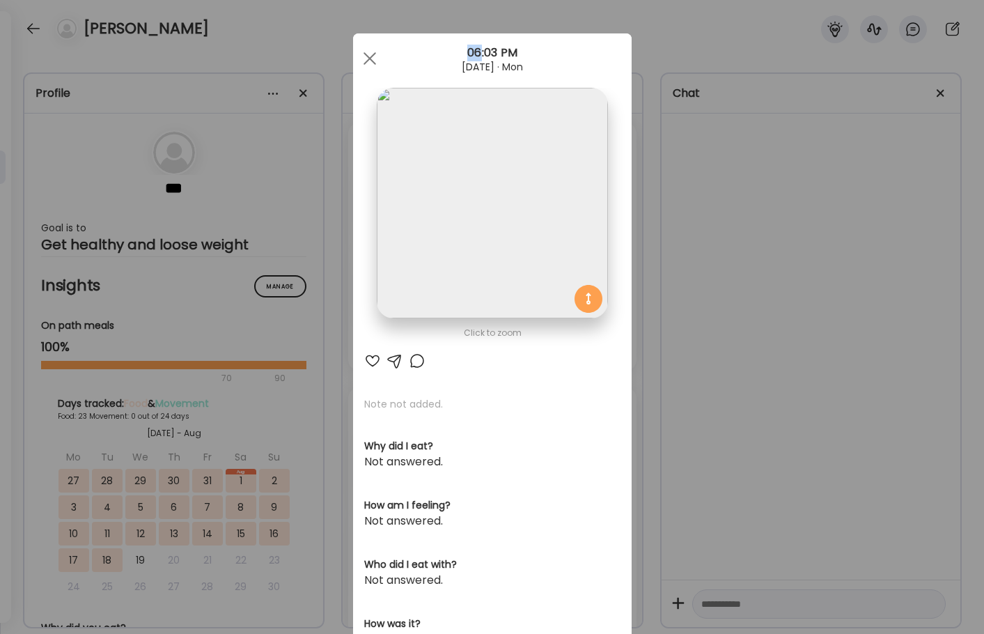
click at [823, 275] on div "Ate Coach Dashboard Wahoo! It’s official Take a moment to set up your Coach Pro…" at bounding box center [492, 317] width 984 height 634
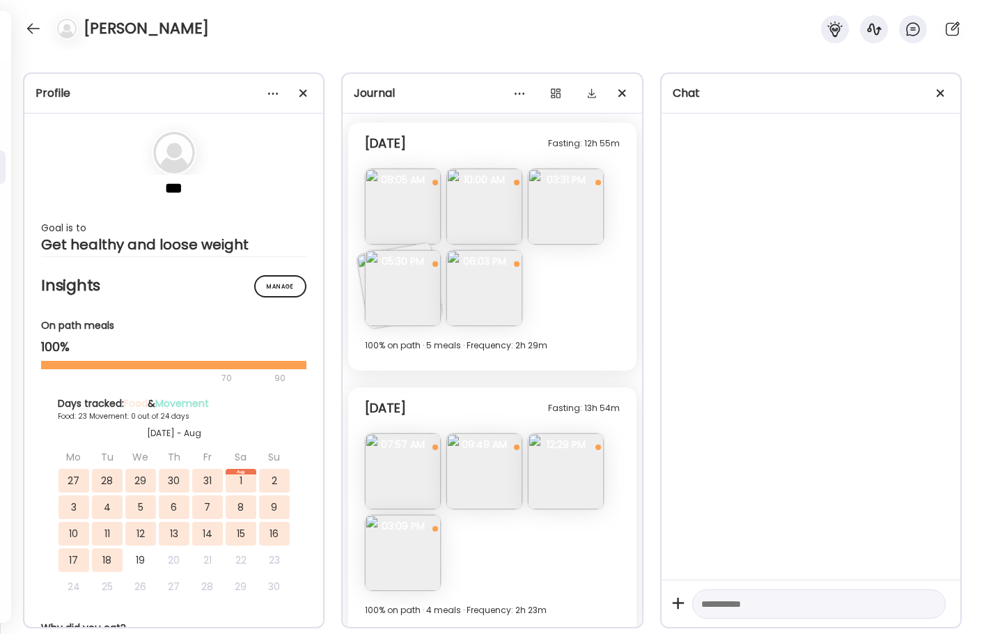
scroll to position [8380, 0]
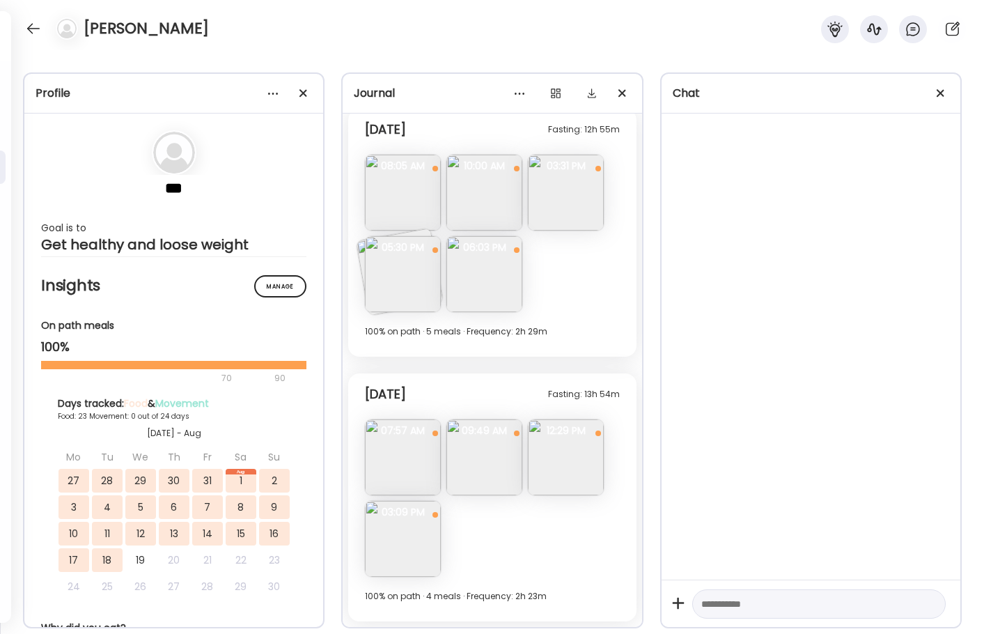
click at [405, 471] on img at bounding box center [403, 457] width 76 height 76
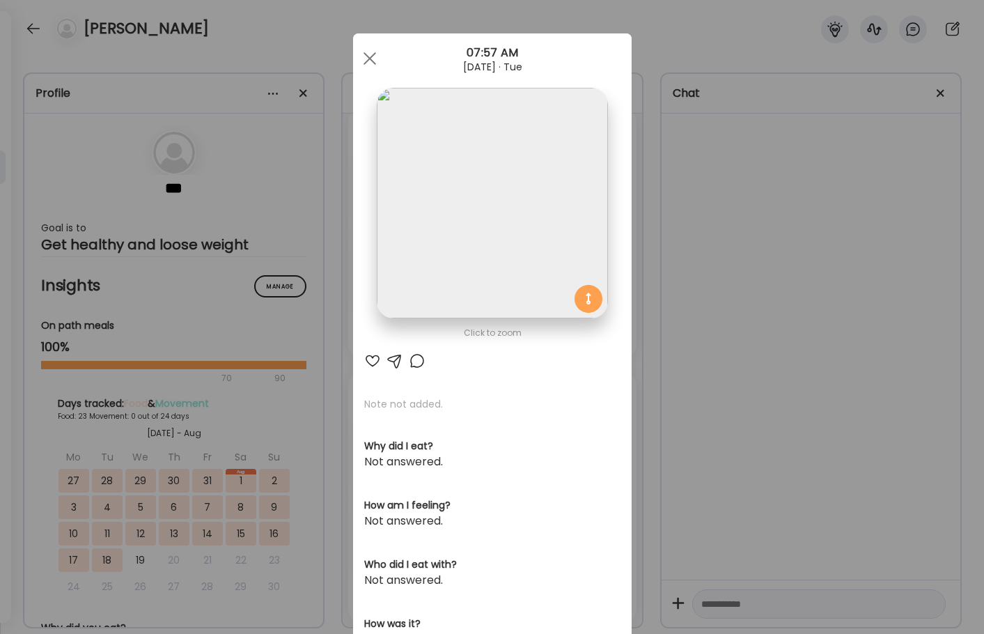
click at [722, 407] on div "Ate Coach Dashboard Wahoo! It’s official Take a moment to set up your Coach Pro…" at bounding box center [492, 317] width 984 height 634
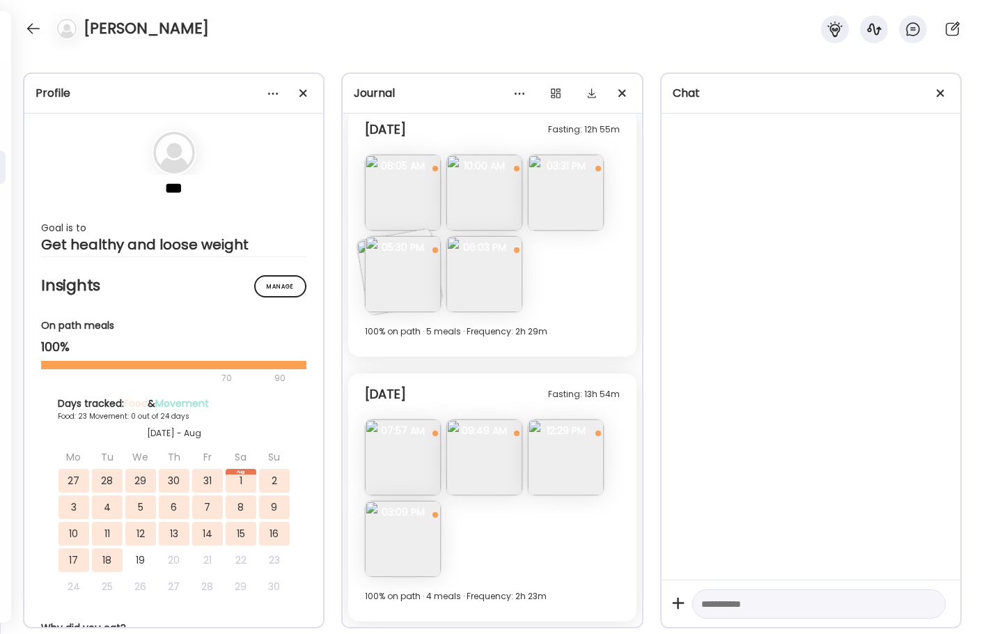
click at [492, 455] on img at bounding box center [484, 457] width 76 height 76
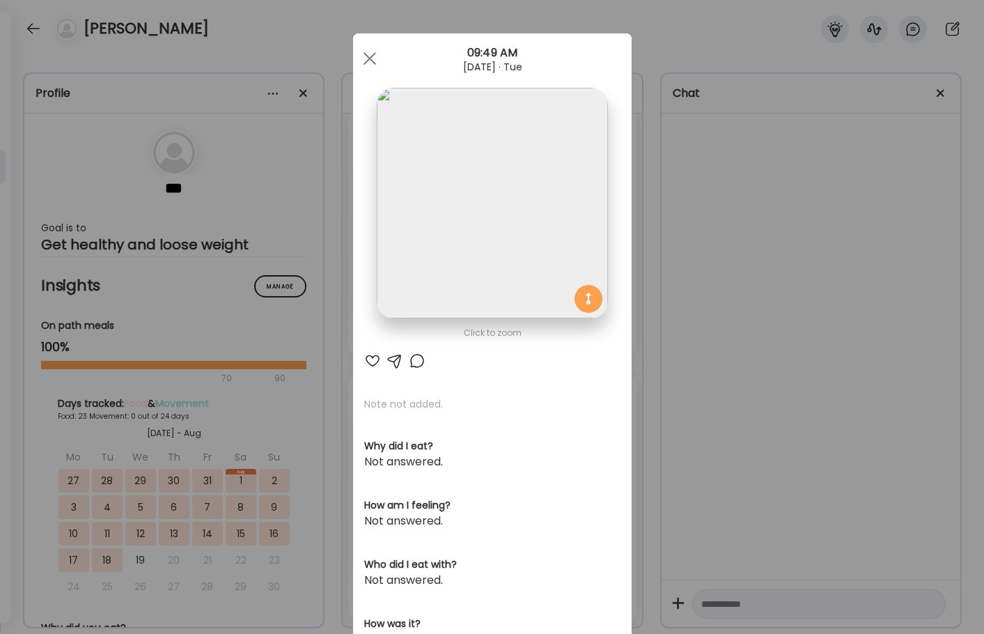
click at [499, 269] on img at bounding box center [492, 203] width 231 height 231
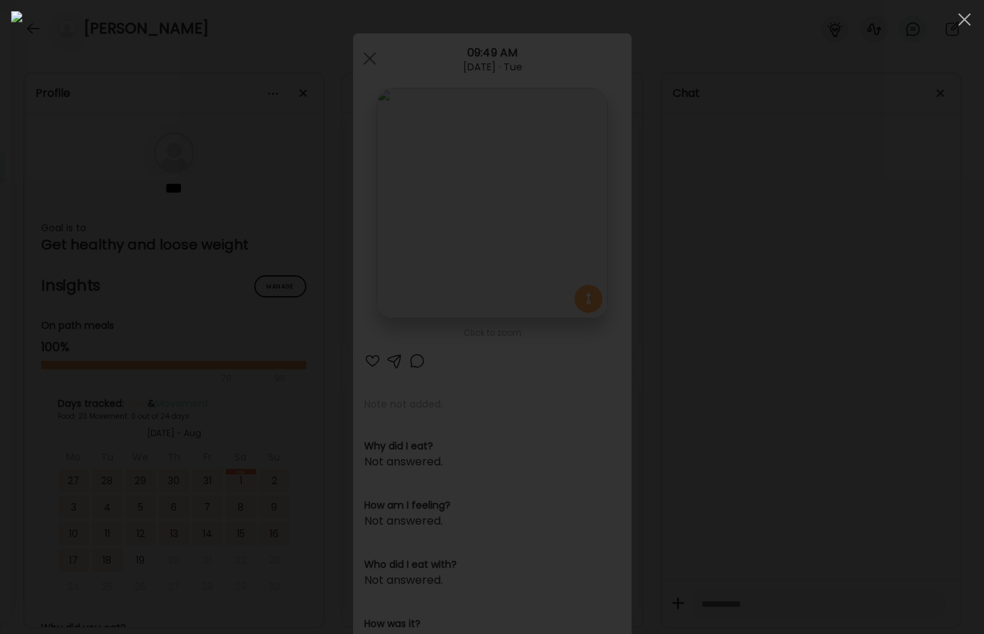
click at [841, 279] on div at bounding box center [492, 316] width 962 height 611
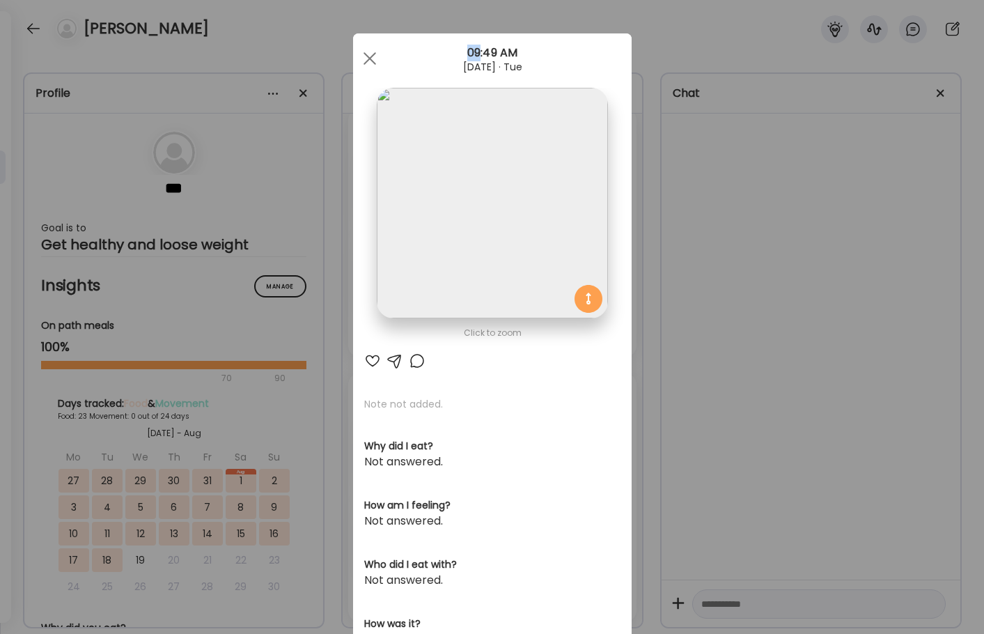
click at [841, 279] on div "Ate Coach Dashboard Wahoo! It’s official Take a moment to set up your Coach Pro…" at bounding box center [492, 317] width 984 height 634
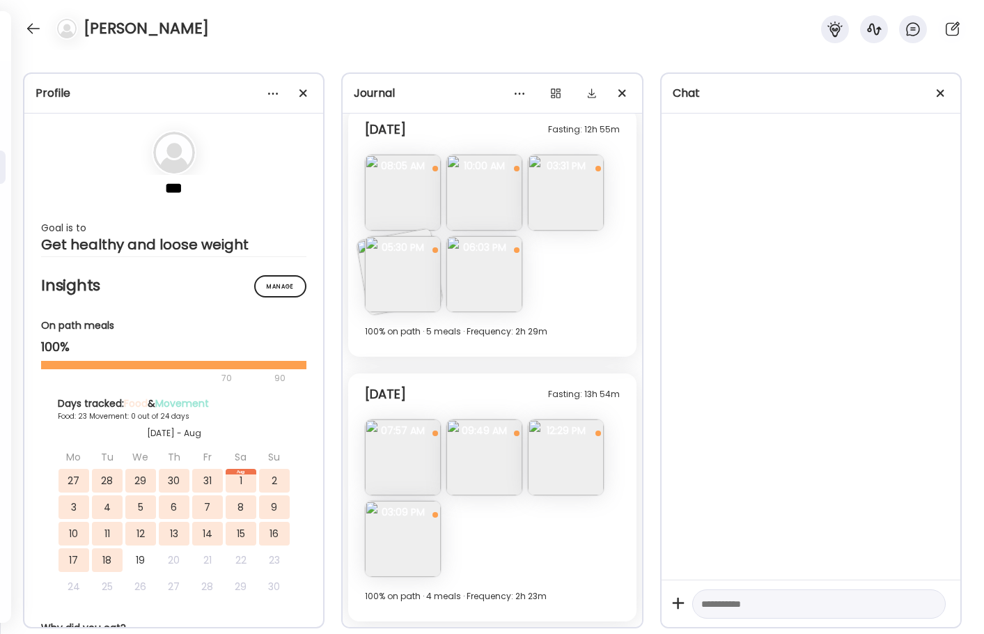
click at [558, 470] on img at bounding box center [566, 457] width 76 height 76
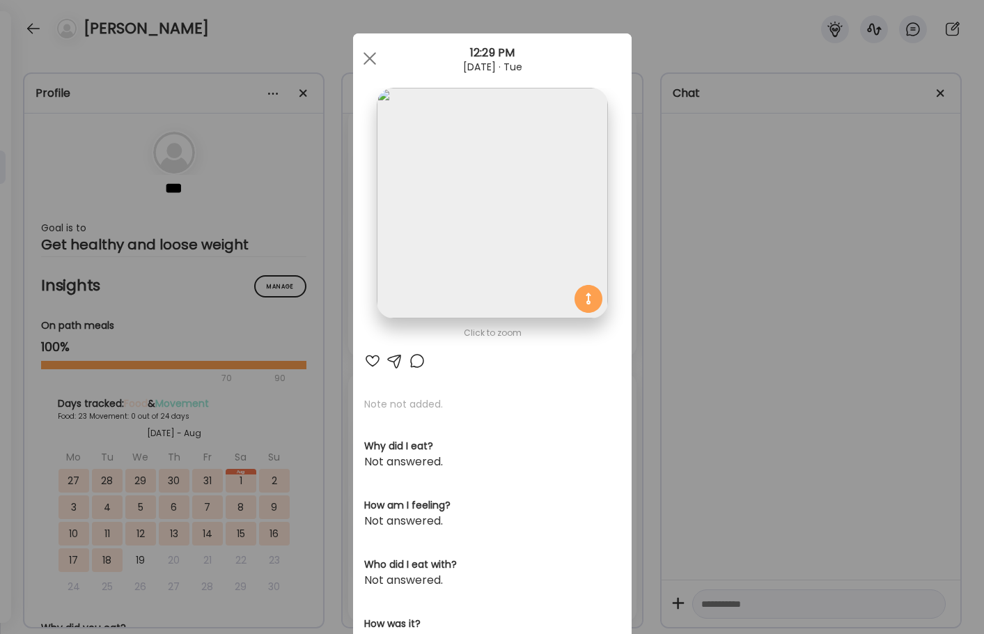
click at [714, 390] on div "Ate Coach Dashboard Wahoo! It’s official Take a moment to set up your Coach Pro…" at bounding box center [492, 317] width 984 height 634
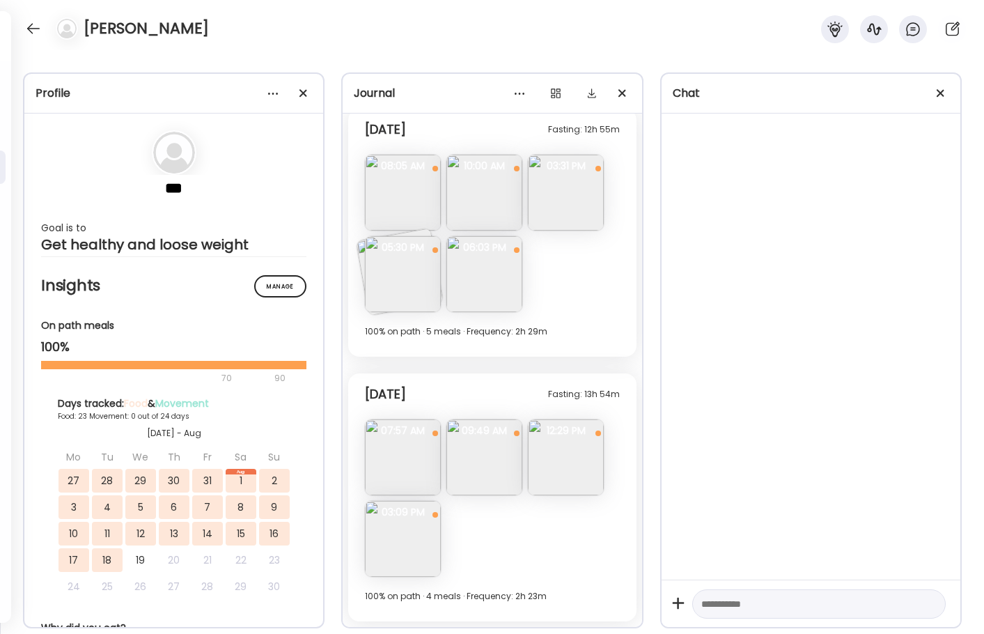
click at [385, 540] on img at bounding box center [403, 539] width 76 height 76
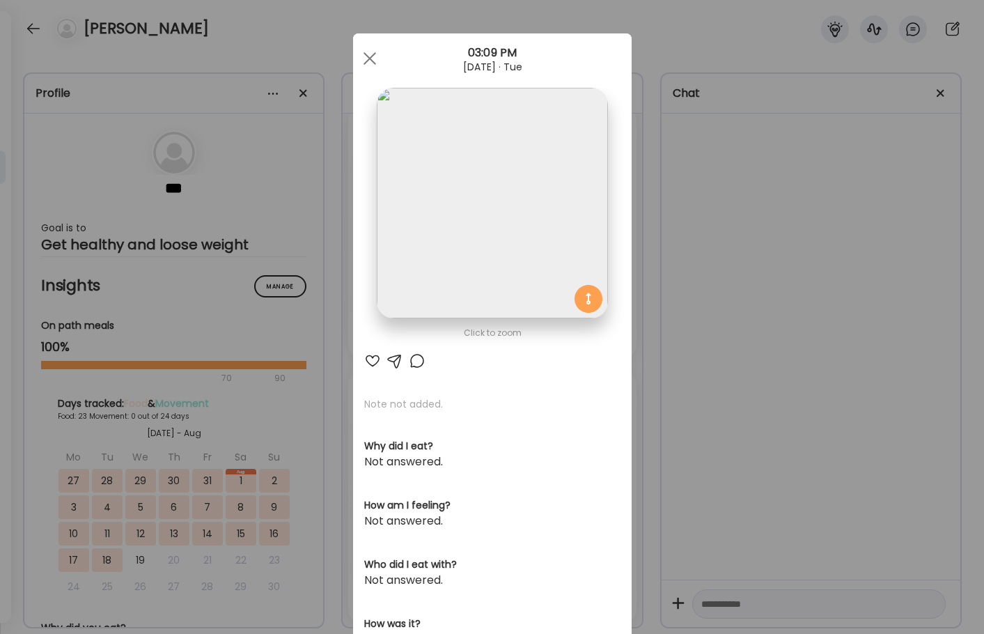
click at [505, 192] on img at bounding box center [492, 203] width 231 height 231
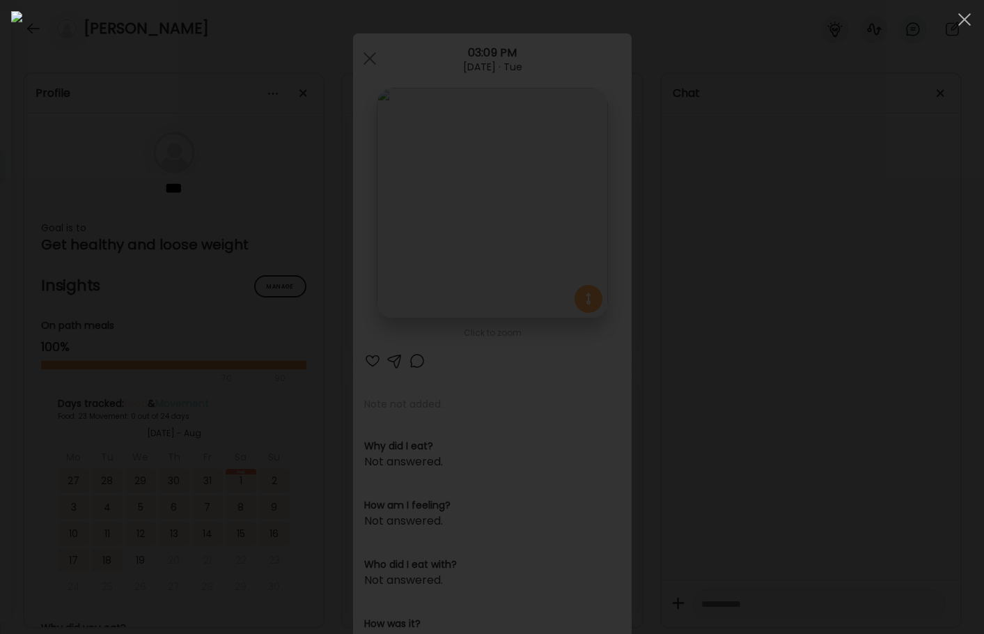
click at [841, 348] on div at bounding box center [492, 316] width 962 height 611
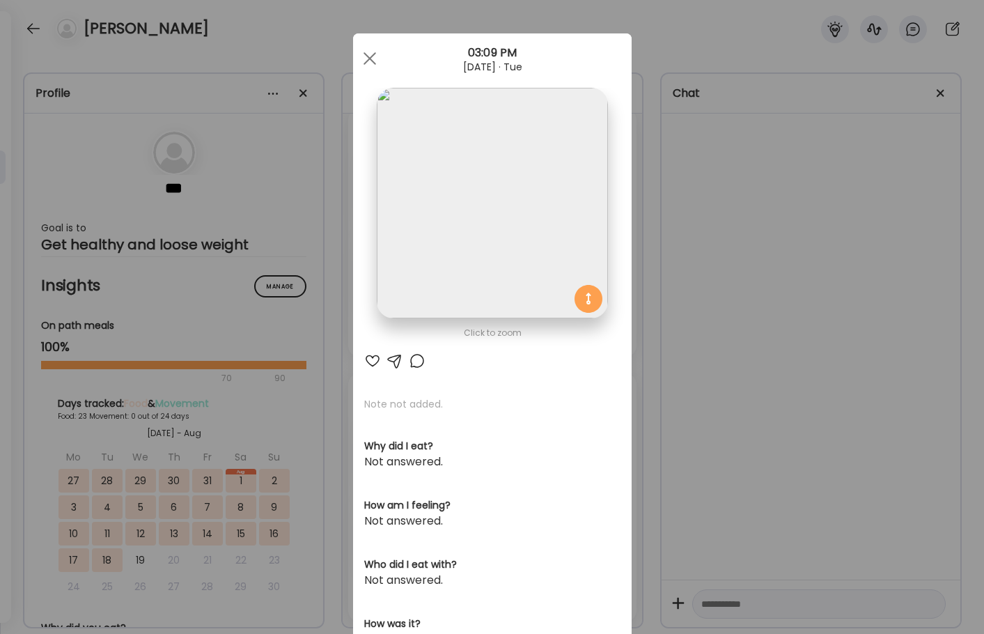
click at [841, 348] on div "Ate Coach Dashboard Wahoo! It’s official Take a moment to set up your Coach Pro…" at bounding box center [492, 317] width 984 height 634
